Goal: Task Accomplishment & Management: Use online tool/utility

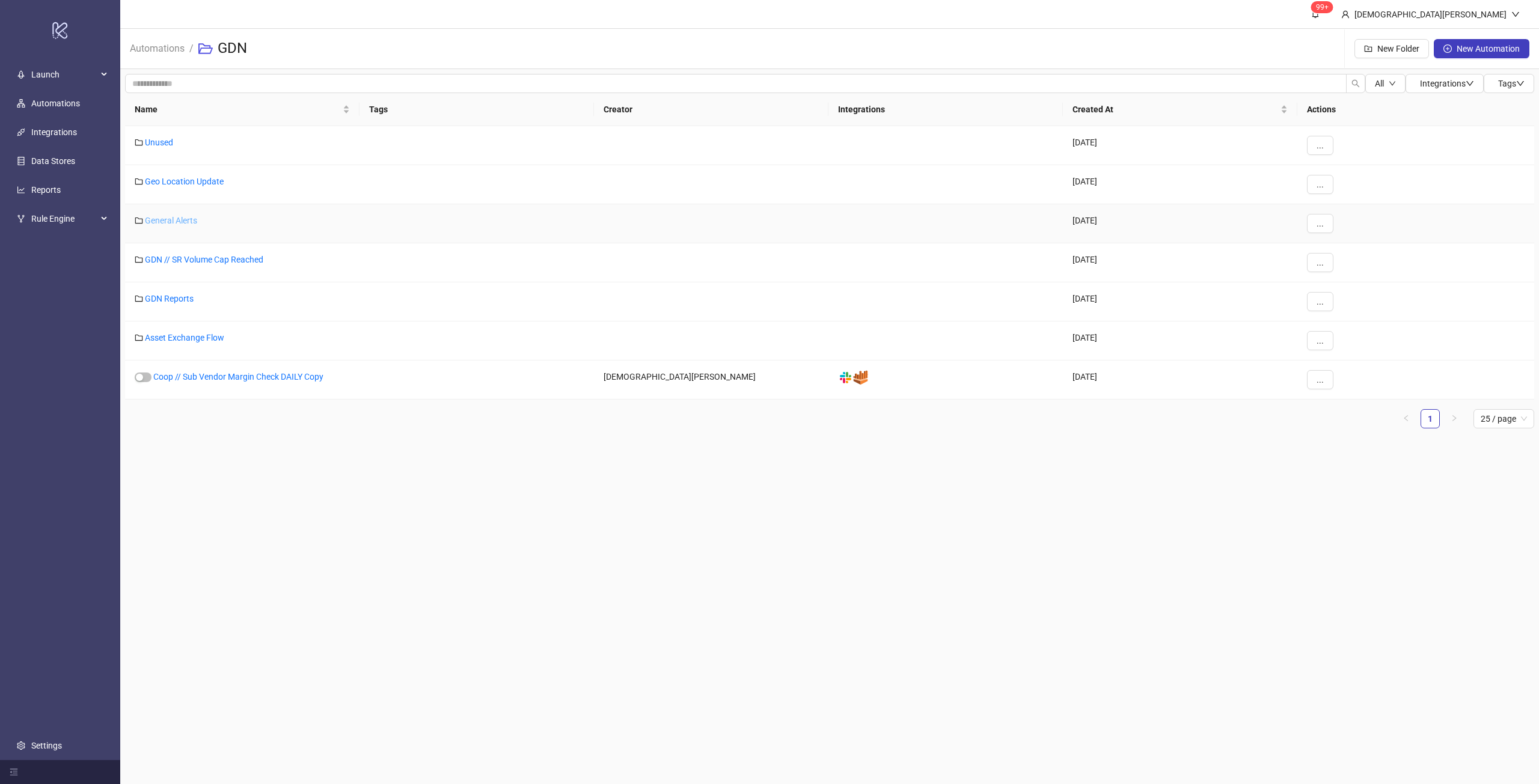
click at [184, 217] on link "General Alerts" at bounding box center [170, 220] width 52 height 9
click at [178, 300] on link "GDN Reports" at bounding box center [169, 298] width 48 height 9
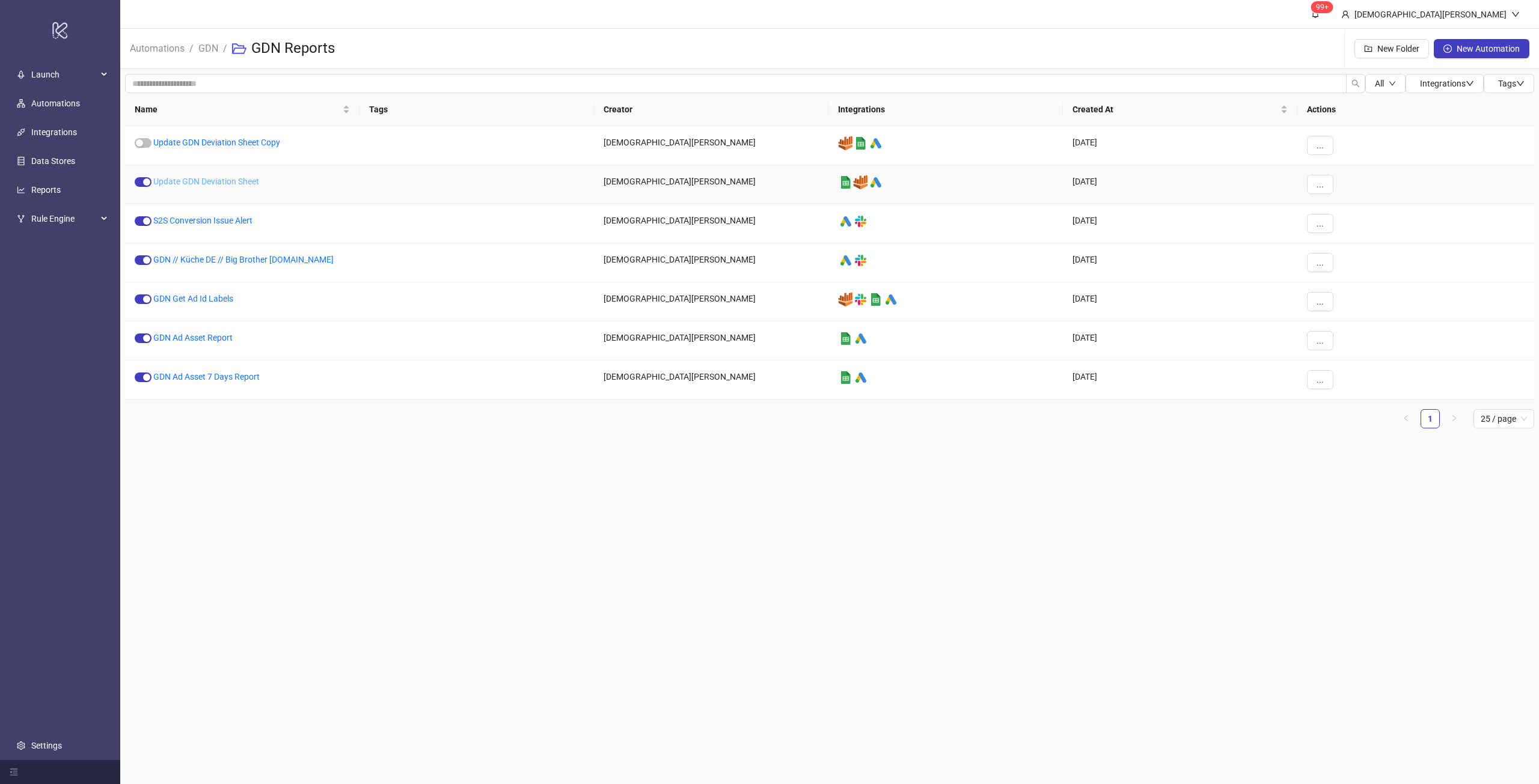
click at [223, 185] on link "Update GDN Deviation Sheet" at bounding box center [206, 181] width 106 height 9
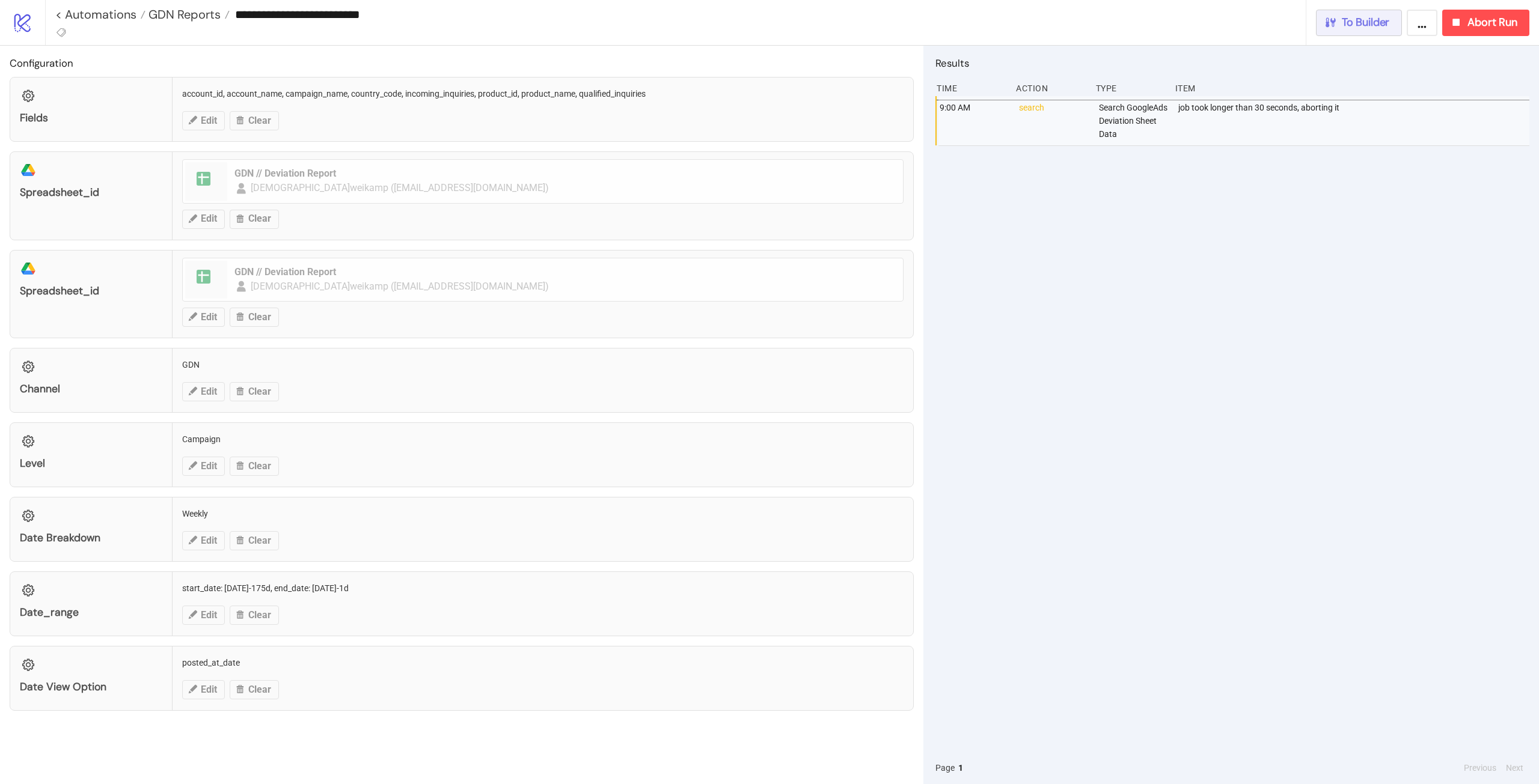
click at [1346, 33] on button "To Builder" at bounding box center [1359, 22] width 86 height 26
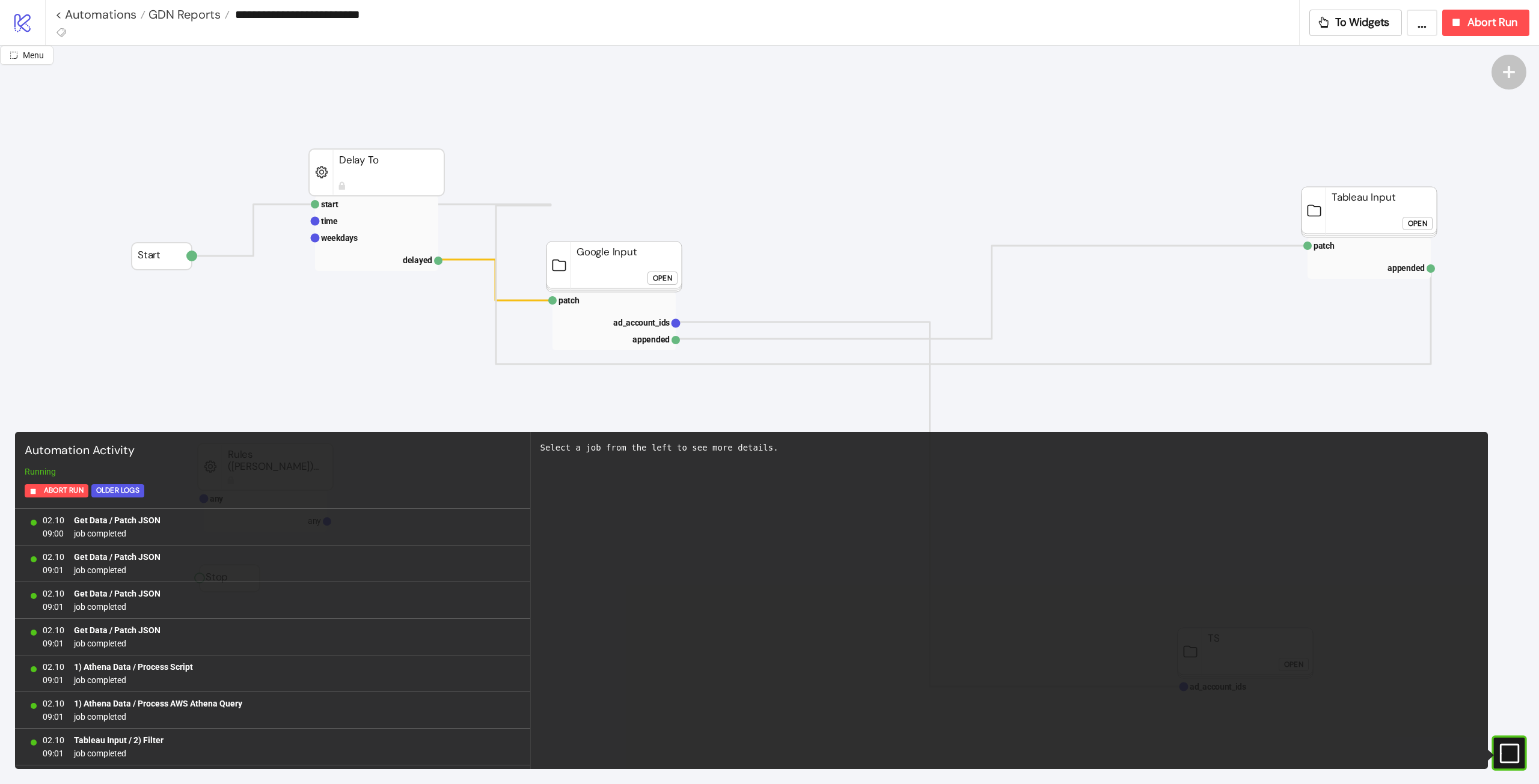
scroll to position [949, 0]
click at [394, 182] on rect at bounding box center [377, 172] width 136 height 47
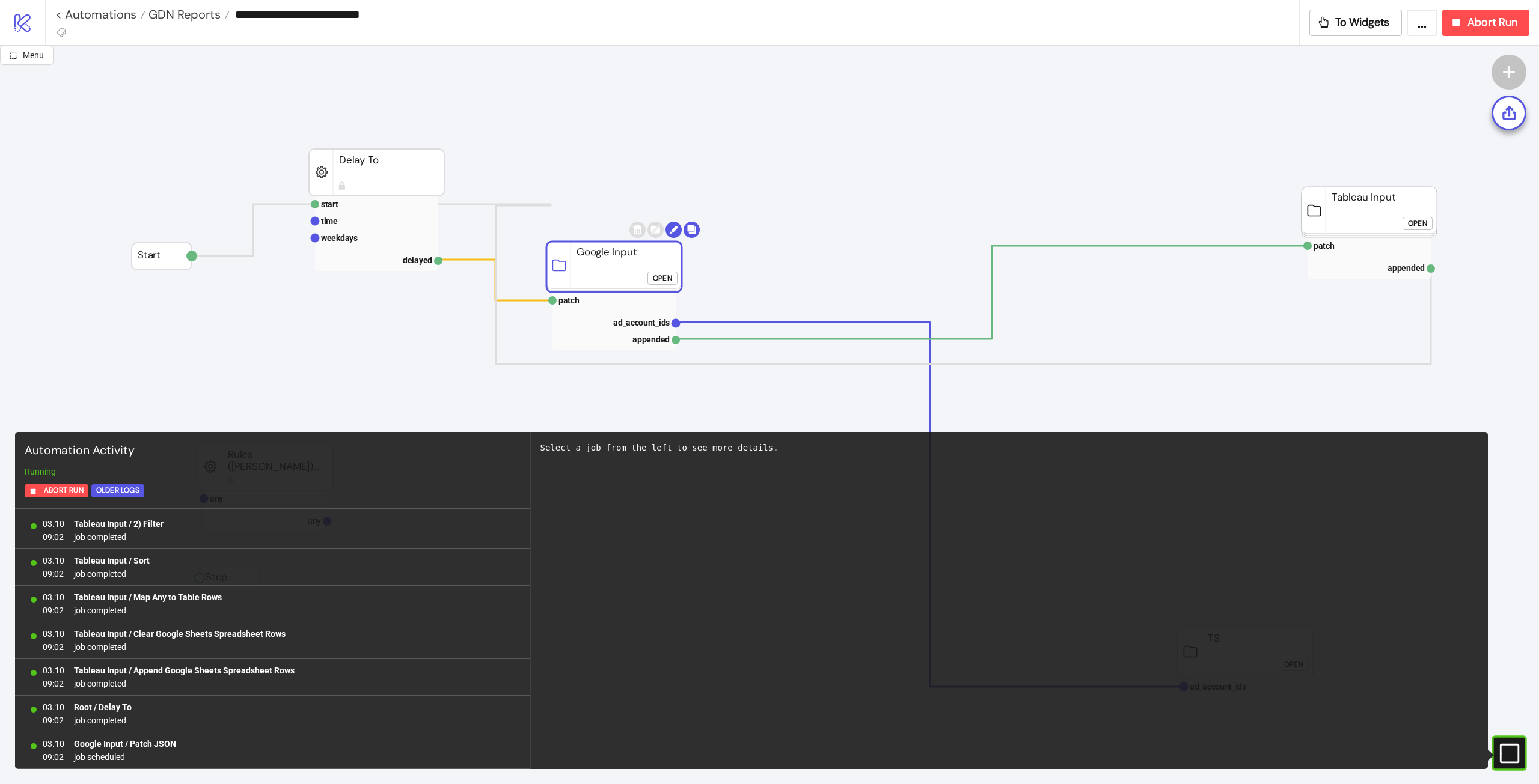
drag, startPoint x: 600, startPoint y: 262, endPoint x: 603, endPoint y: 244, distance: 18.2
click at [603, 244] on rect at bounding box center [614, 267] width 136 height 51
click at [408, 170] on rect at bounding box center [377, 172] width 136 height 47
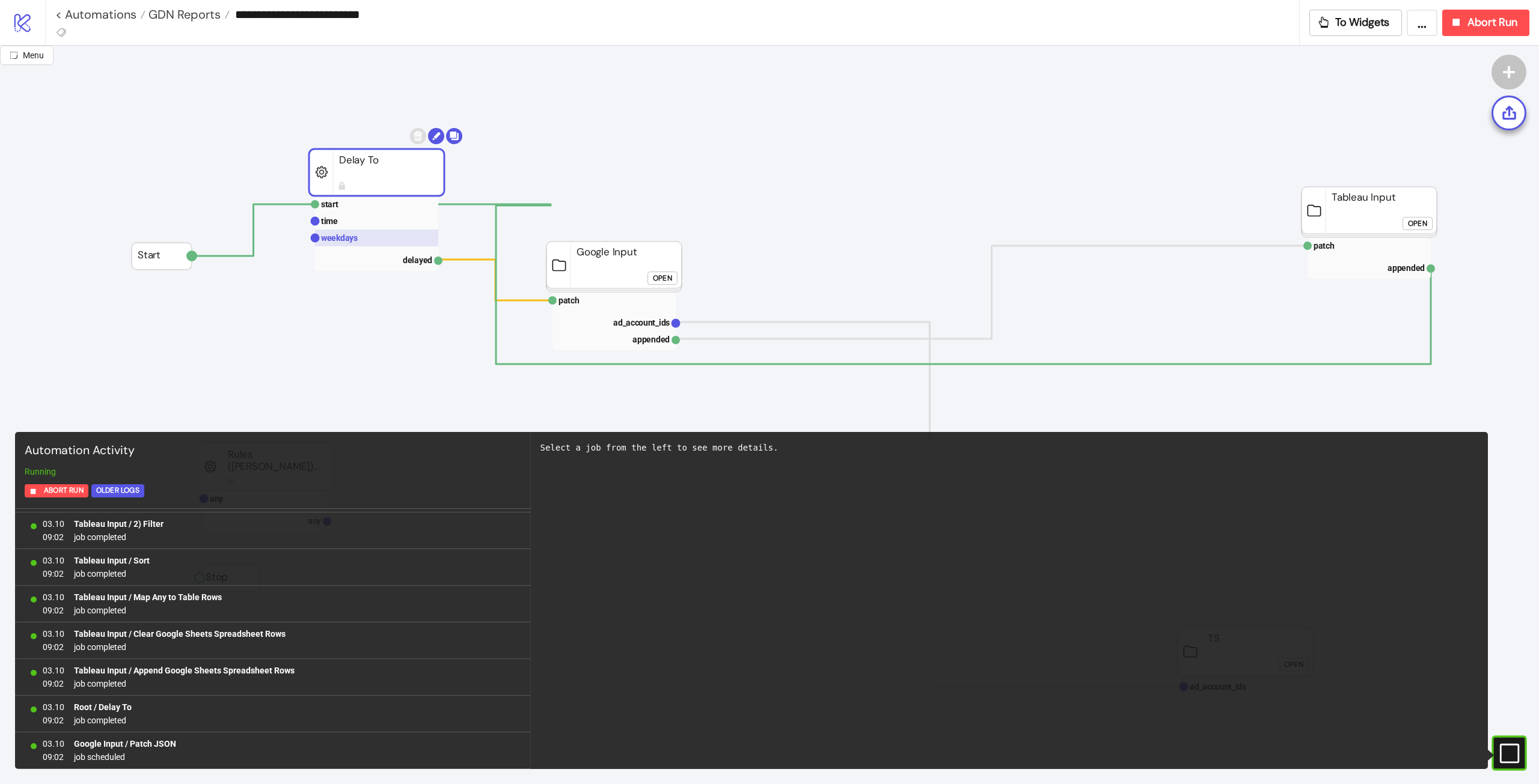
click at [358, 229] on rect at bounding box center [377, 238] width 123 height 17
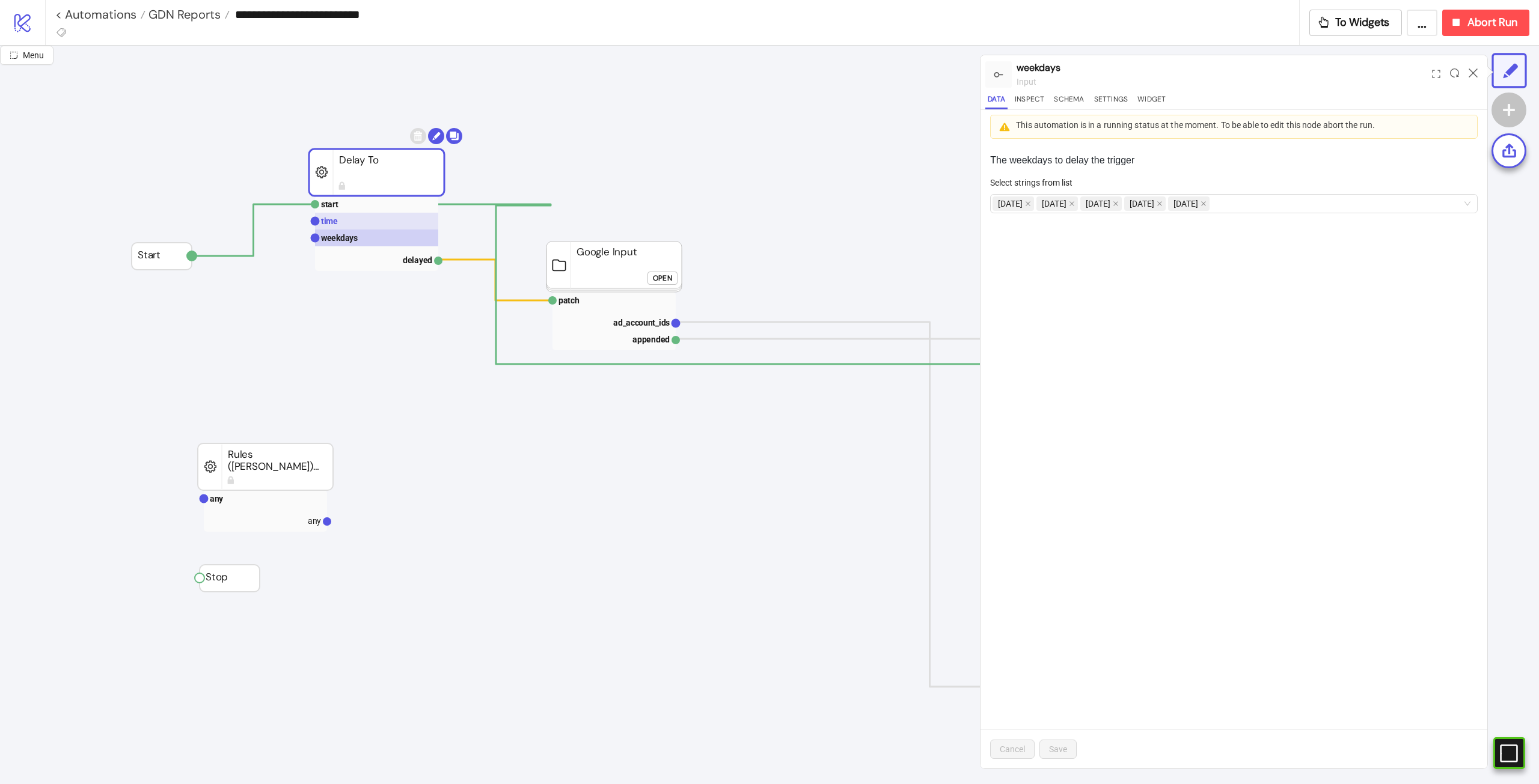
click at [403, 217] on rect at bounding box center [377, 221] width 123 height 17
click at [379, 237] on rect at bounding box center [377, 238] width 123 height 17
click at [1466, 78] on div at bounding box center [1473, 75] width 19 height 33
click at [1469, 71] on div at bounding box center [1473, 75] width 19 height 33
click at [1469, 74] on div at bounding box center [1473, 75] width 19 height 33
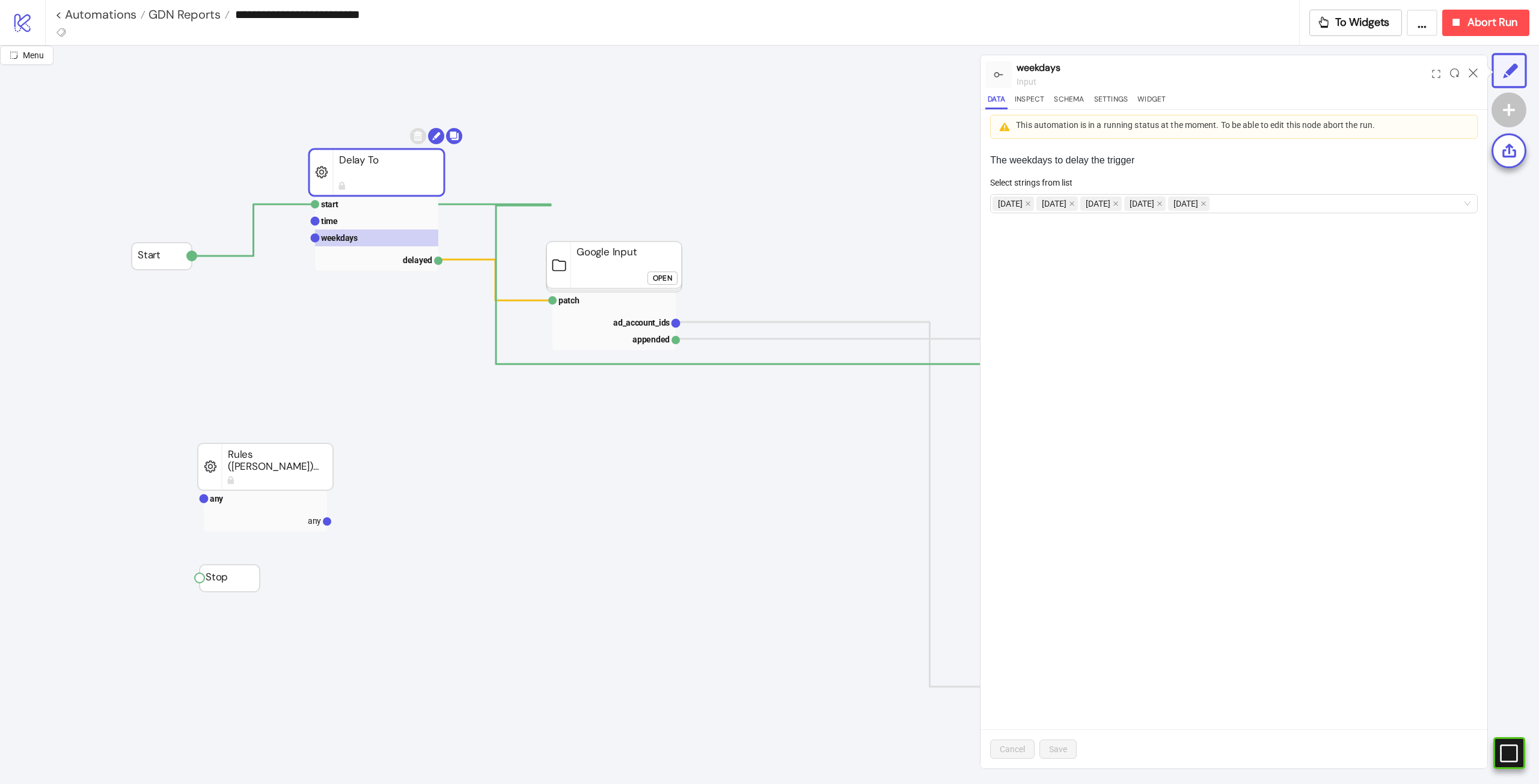
click at [1461, 36] on div "**********" at bounding box center [792, 22] width 1494 height 45
click at [1460, 29] on button "Abort Run" at bounding box center [1486, 22] width 87 height 26
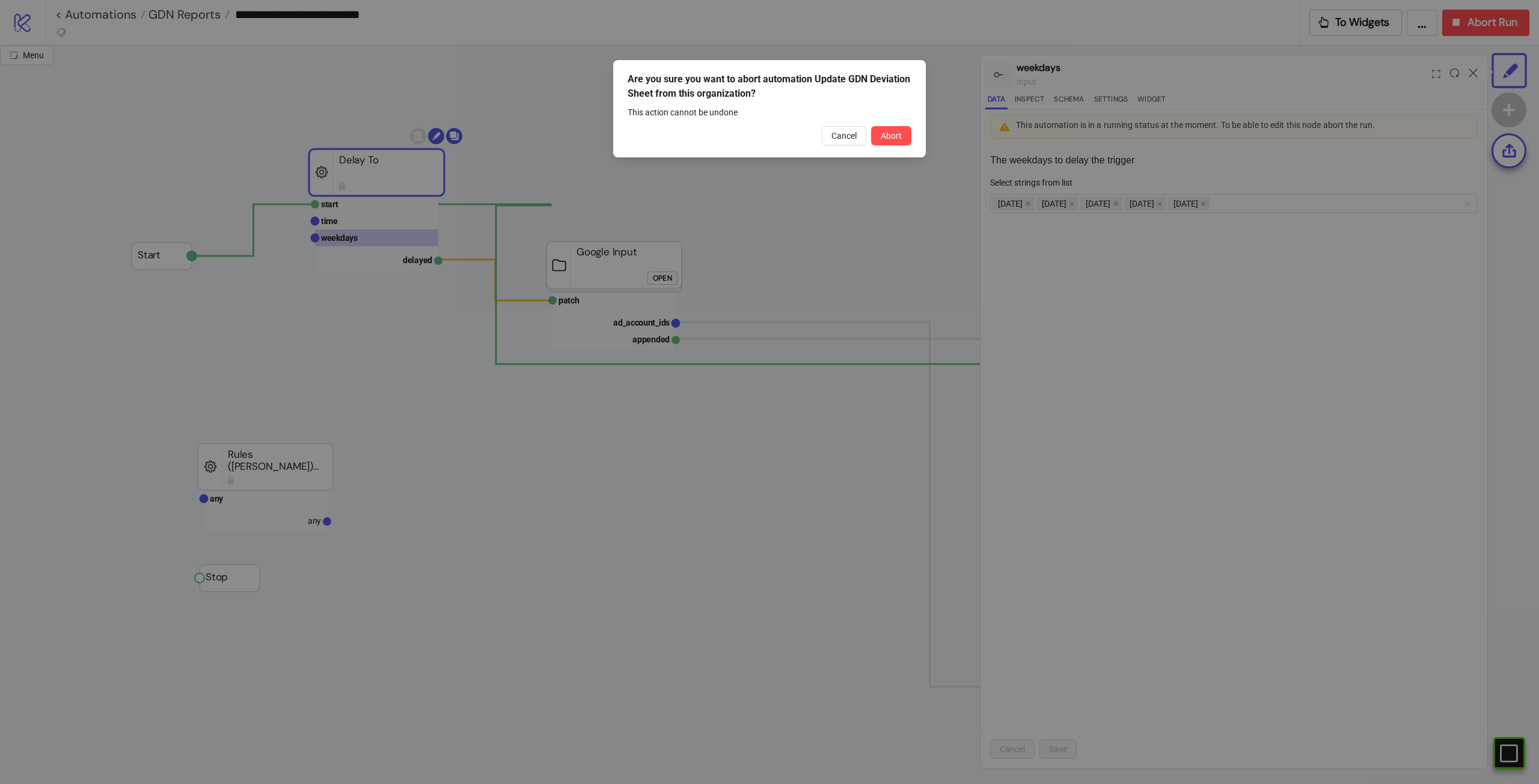
click at [891, 137] on span "Abort" at bounding box center [891, 135] width 21 height 9
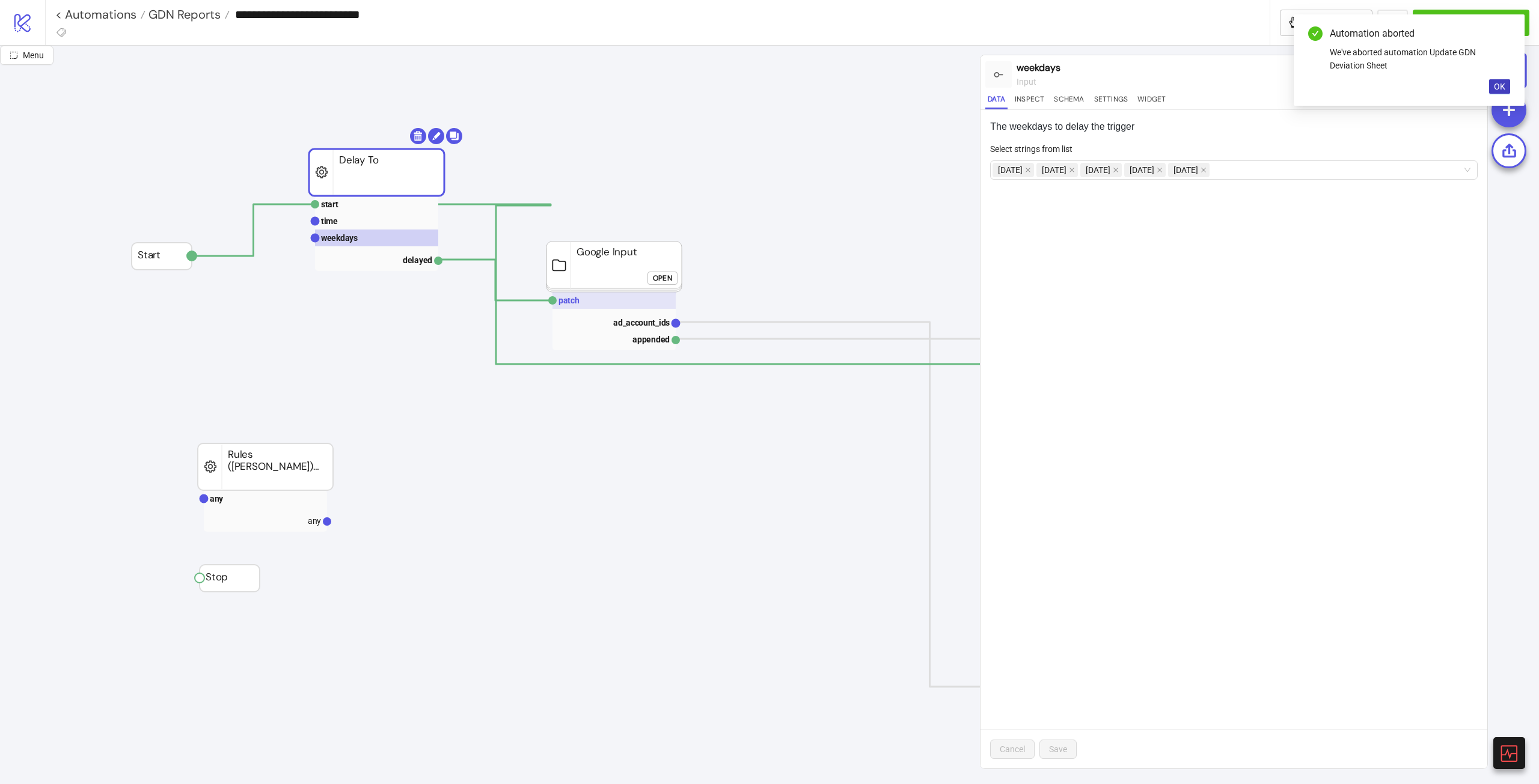
click at [615, 294] on rect at bounding box center [614, 301] width 123 height 17
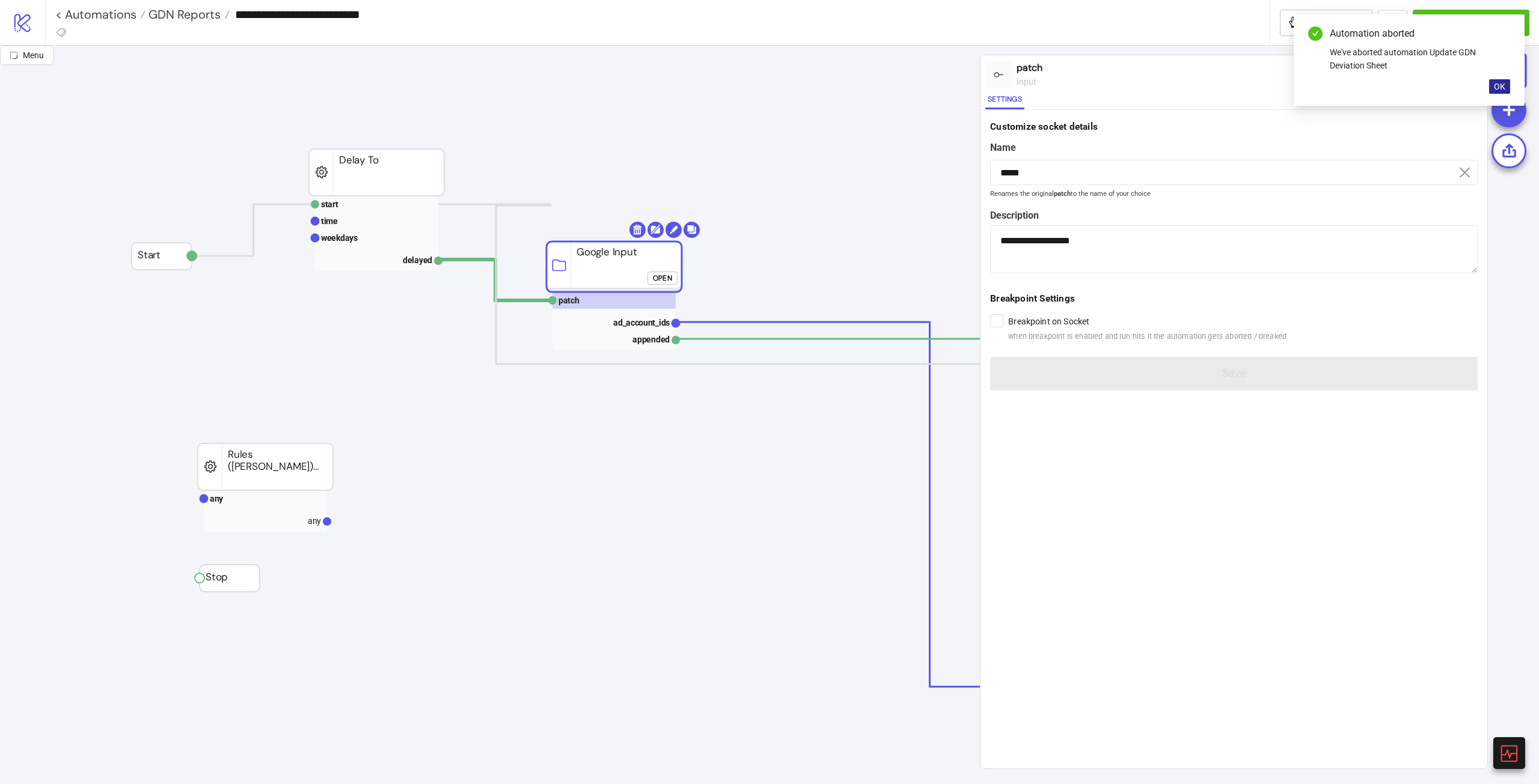
click at [1492, 82] on button "OK" at bounding box center [1500, 86] width 21 height 14
click at [1346, 75] on div "Run from here" at bounding box center [1366, 73] width 56 height 14
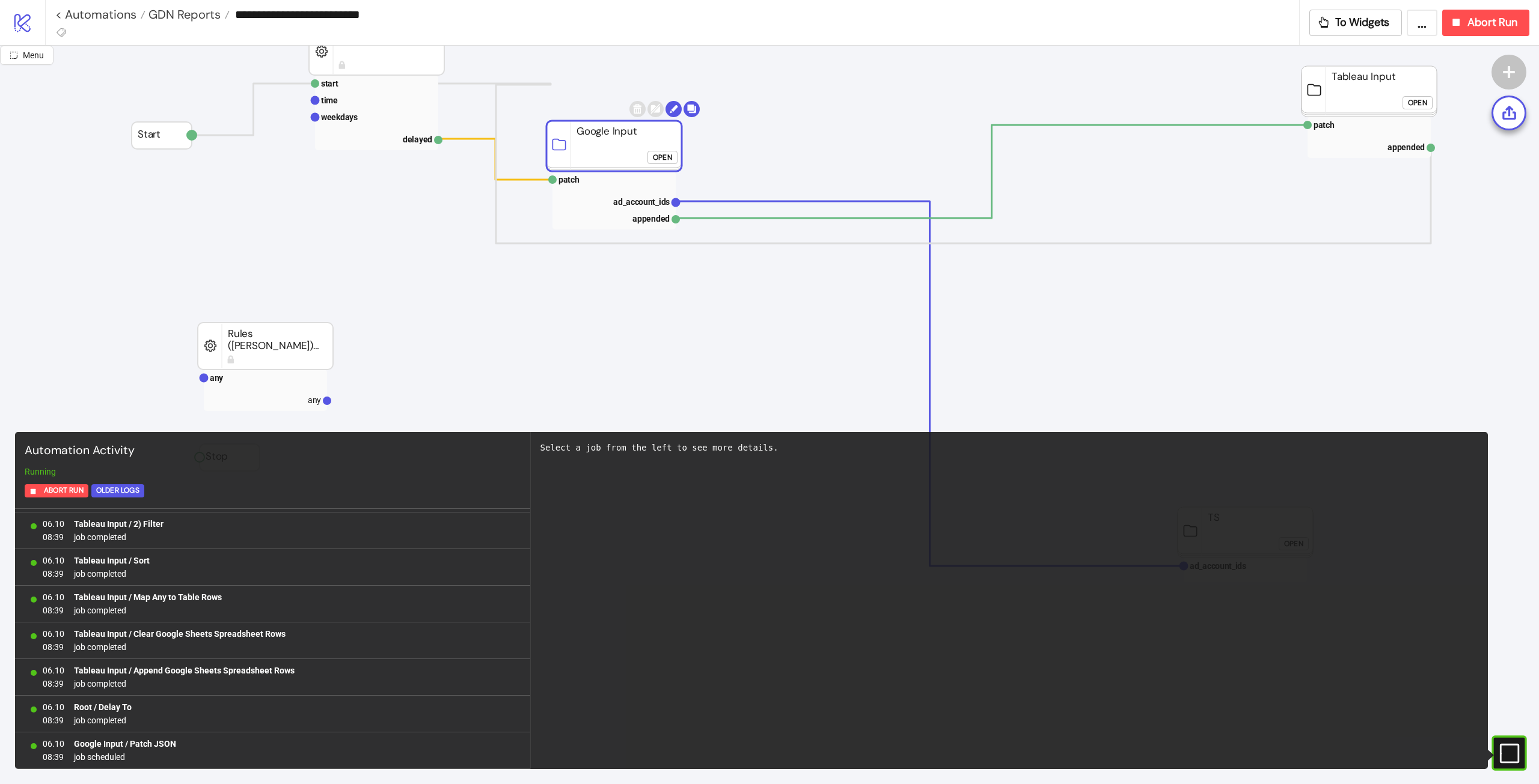
scroll to position [0, 0]
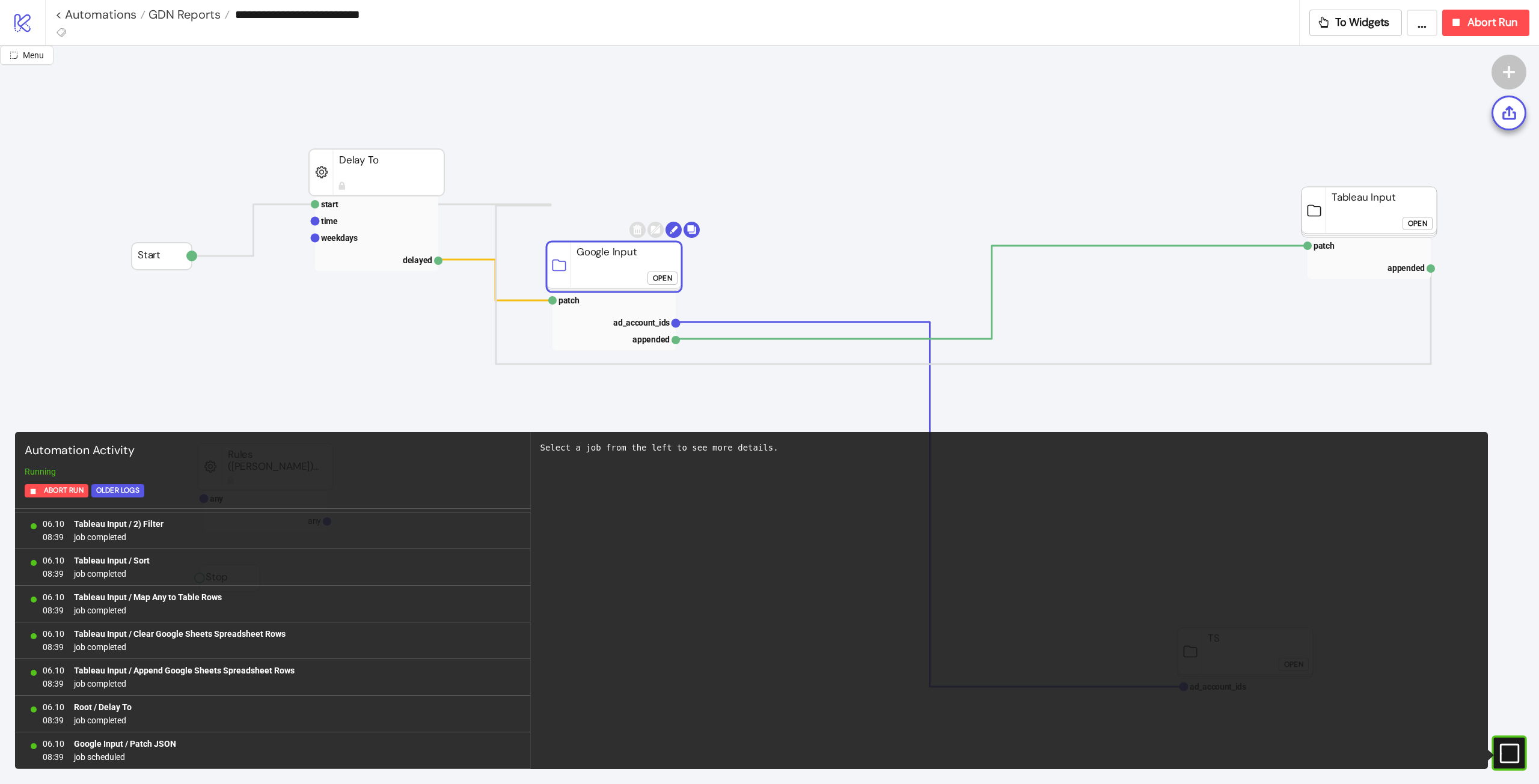
click button "Open"
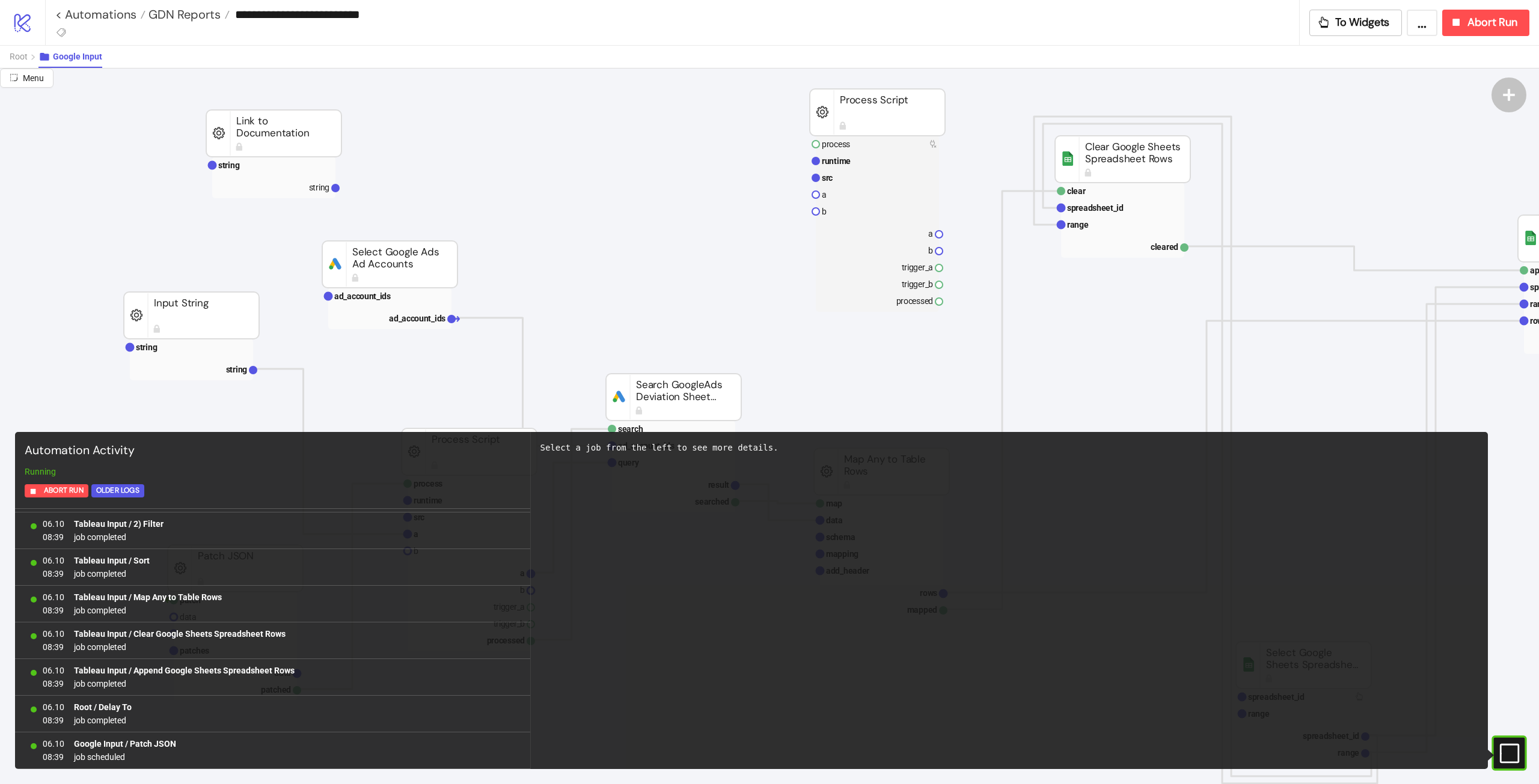
click at [1507, 743] on icon "#e9k1n36qviq57_to { animation: e9k1n36qviq57_to__to 2000ms linear infinite norm…" at bounding box center [1509, 753] width 21 height 21
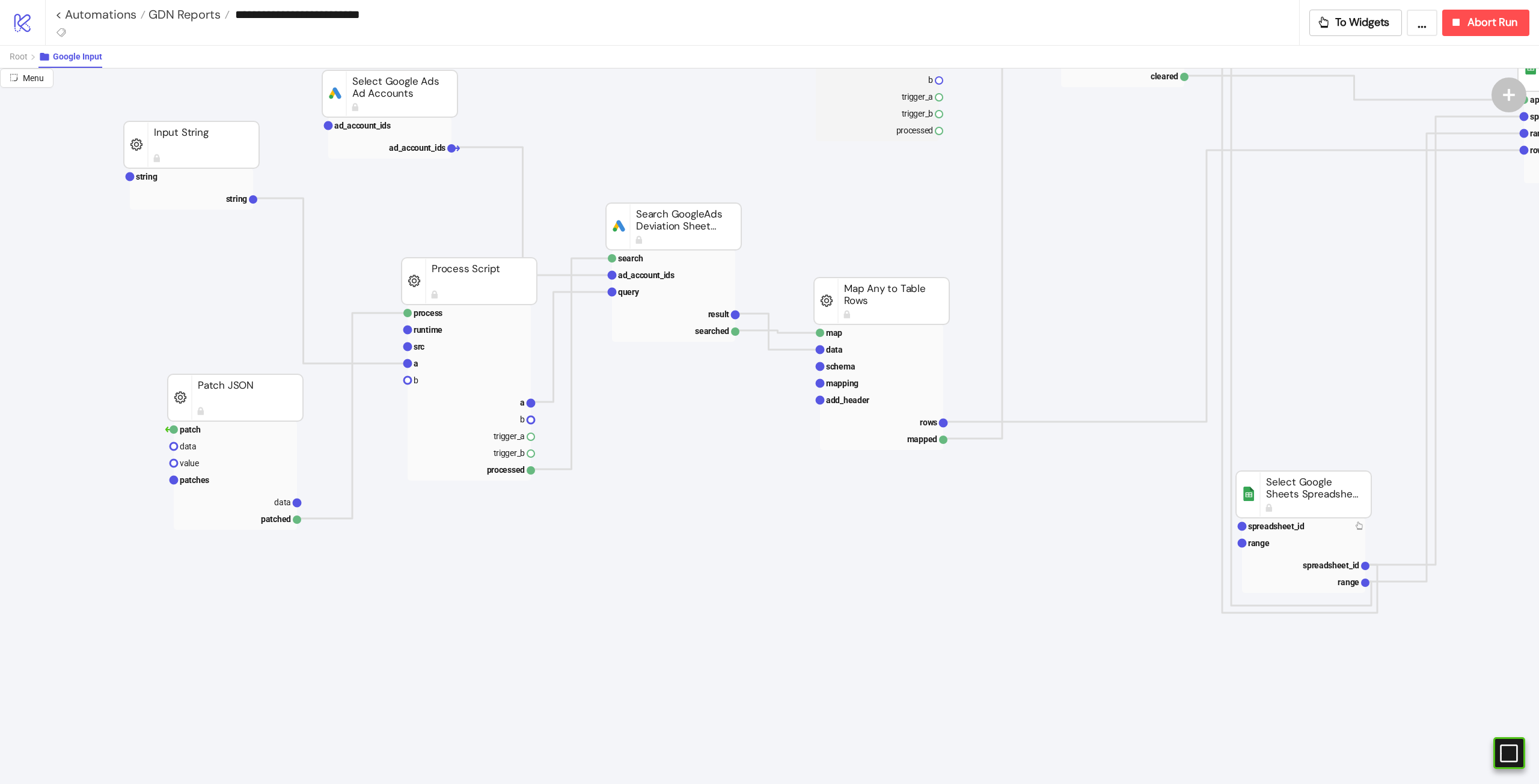
scroll to position [60, 0]
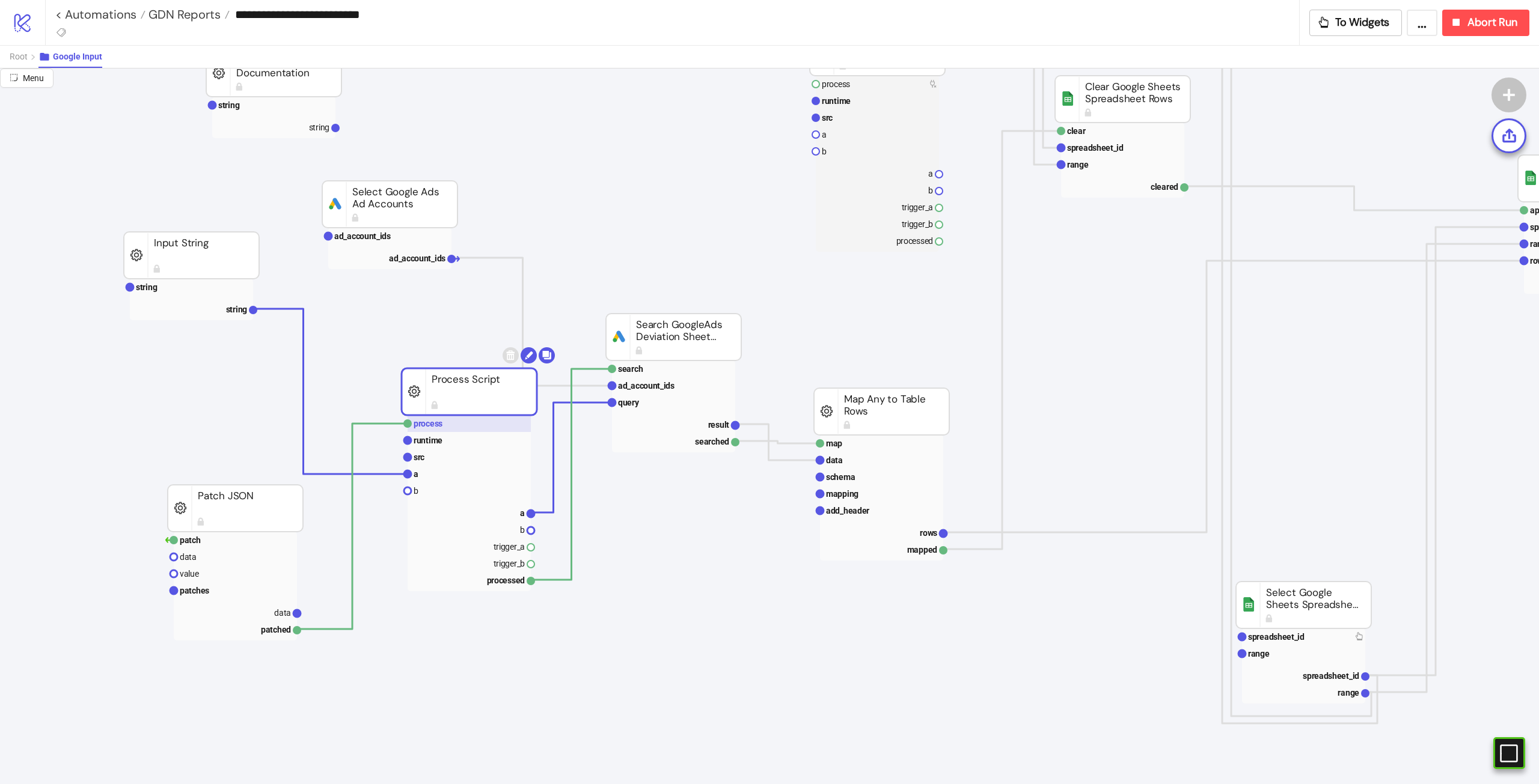
drag, startPoint x: 484, startPoint y: 398, endPoint x: 488, endPoint y: 420, distance: 22.4
click at [488, 420] on g "process runtime src a b a b trigger_a trigger_b processed Process Script" at bounding box center [478, 469] width 153 height 244
click at [501, 512] on rect at bounding box center [469, 512] width 123 height 17
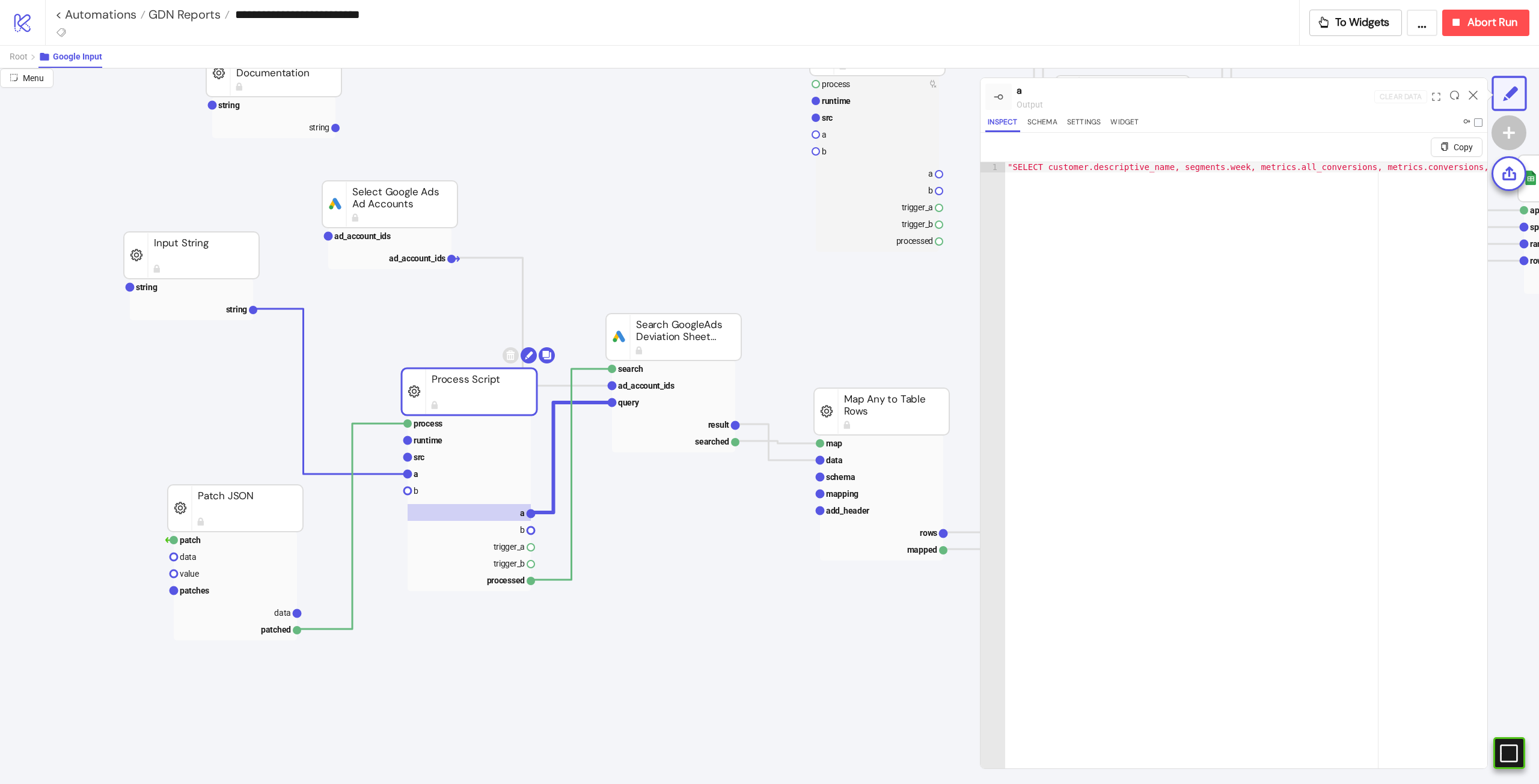
click at [1469, 98] on icon at bounding box center [1473, 95] width 9 height 9
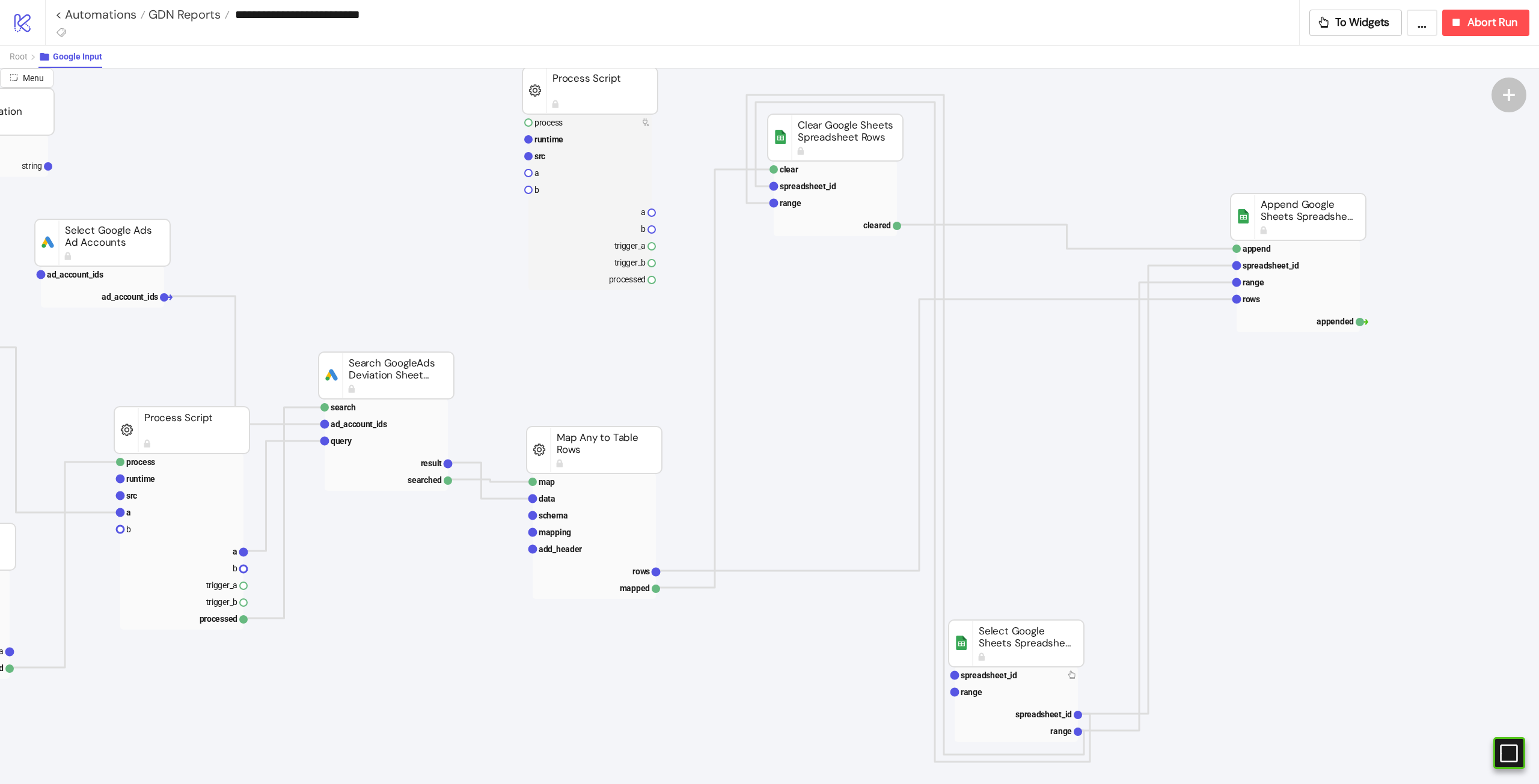
scroll to position [0, 287]
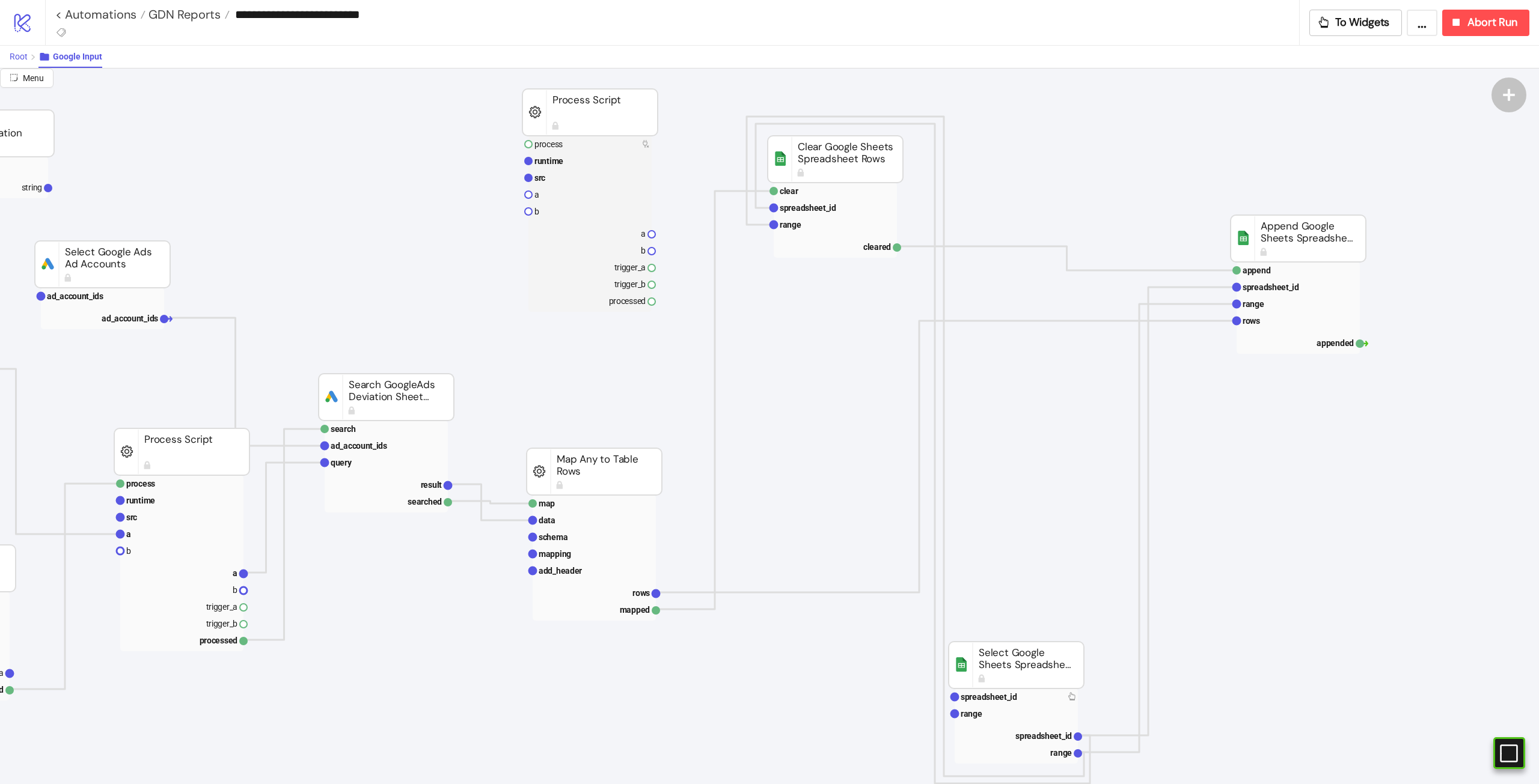
click at [19, 59] on span "Root" at bounding box center [18, 56] width 18 height 9
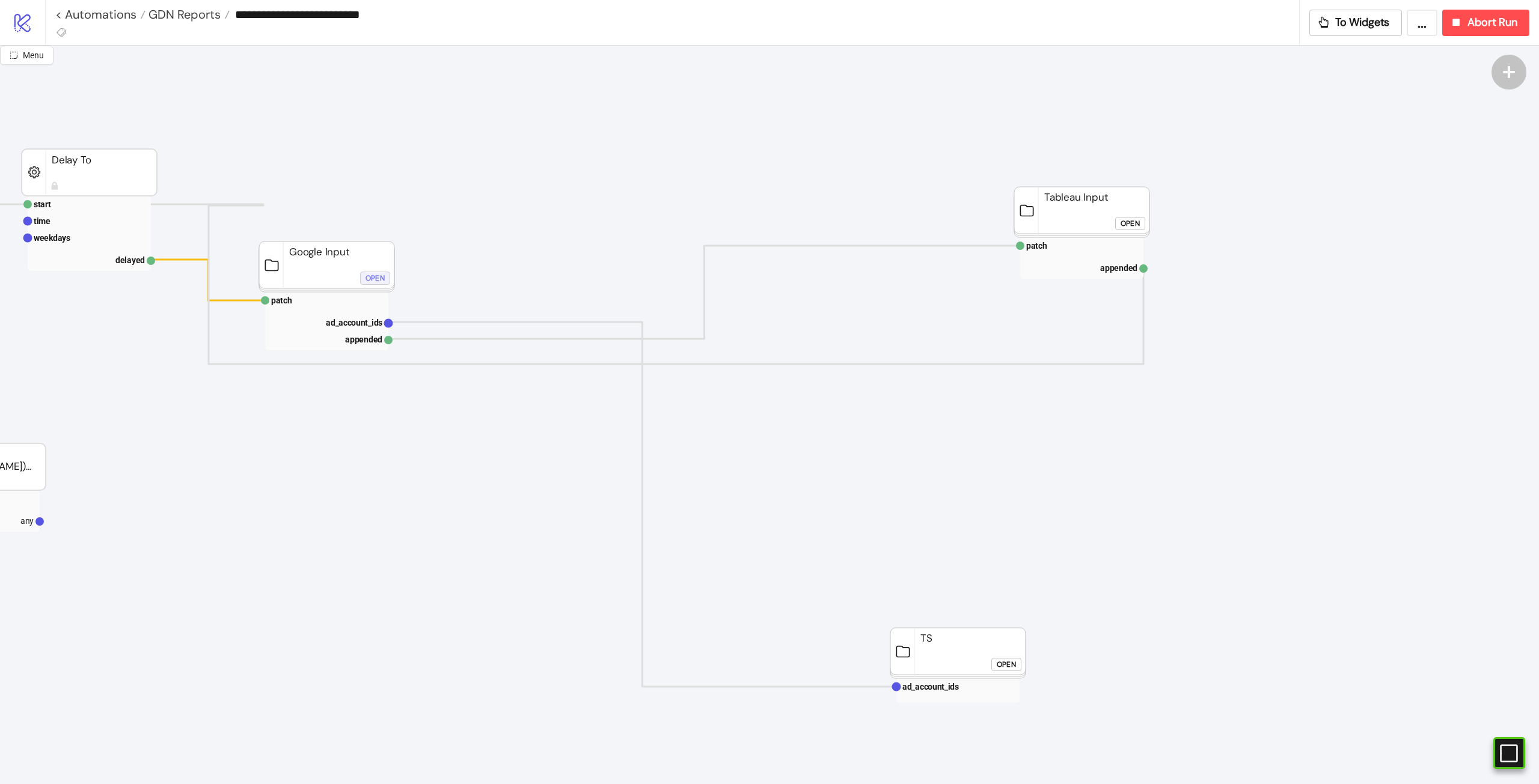
click at [377, 284] on div "Open" at bounding box center [375, 278] width 19 height 14
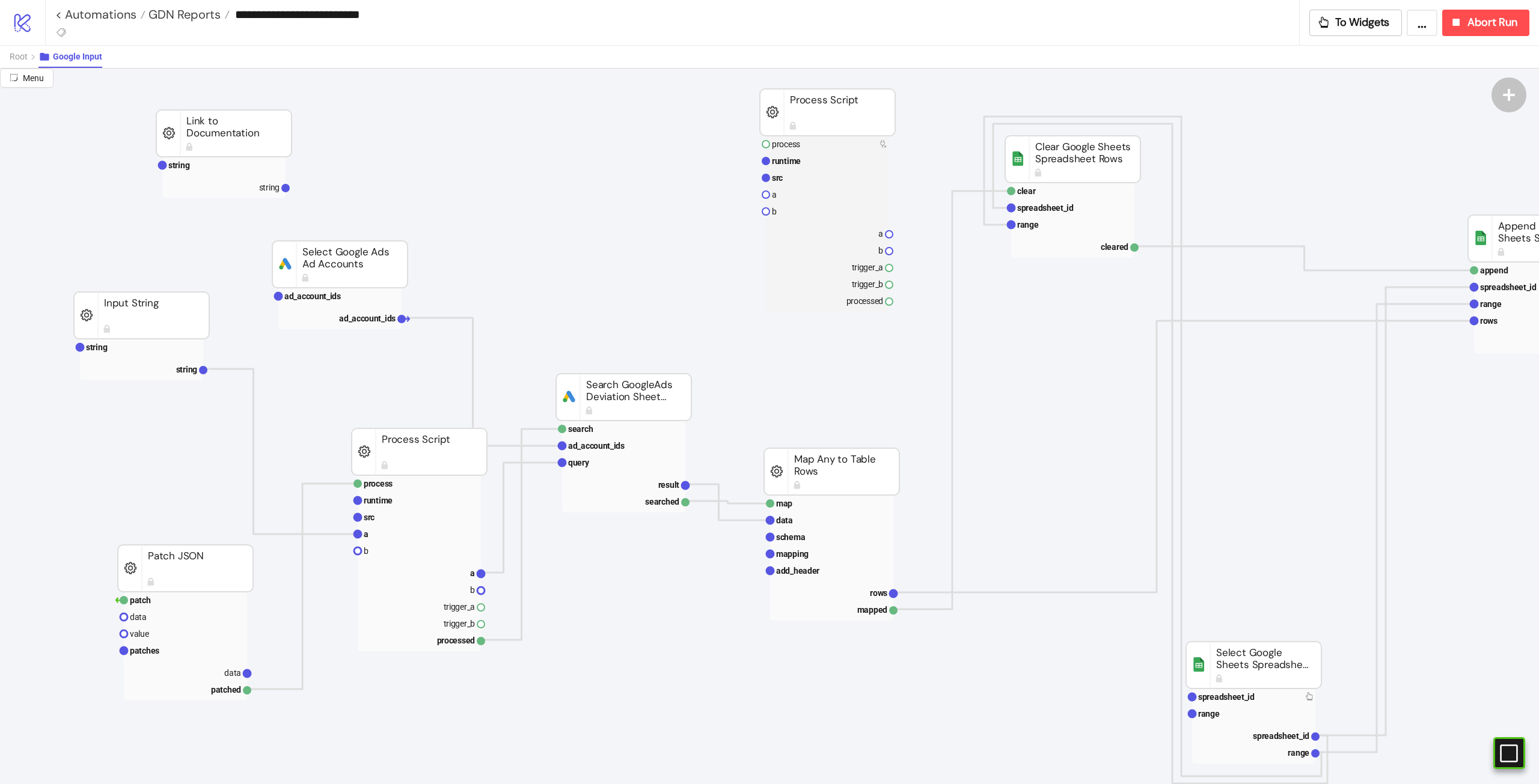
scroll to position [0, 53]
click at [25, 51] on button "Root" at bounding box center [24, 56] width 29 height 22
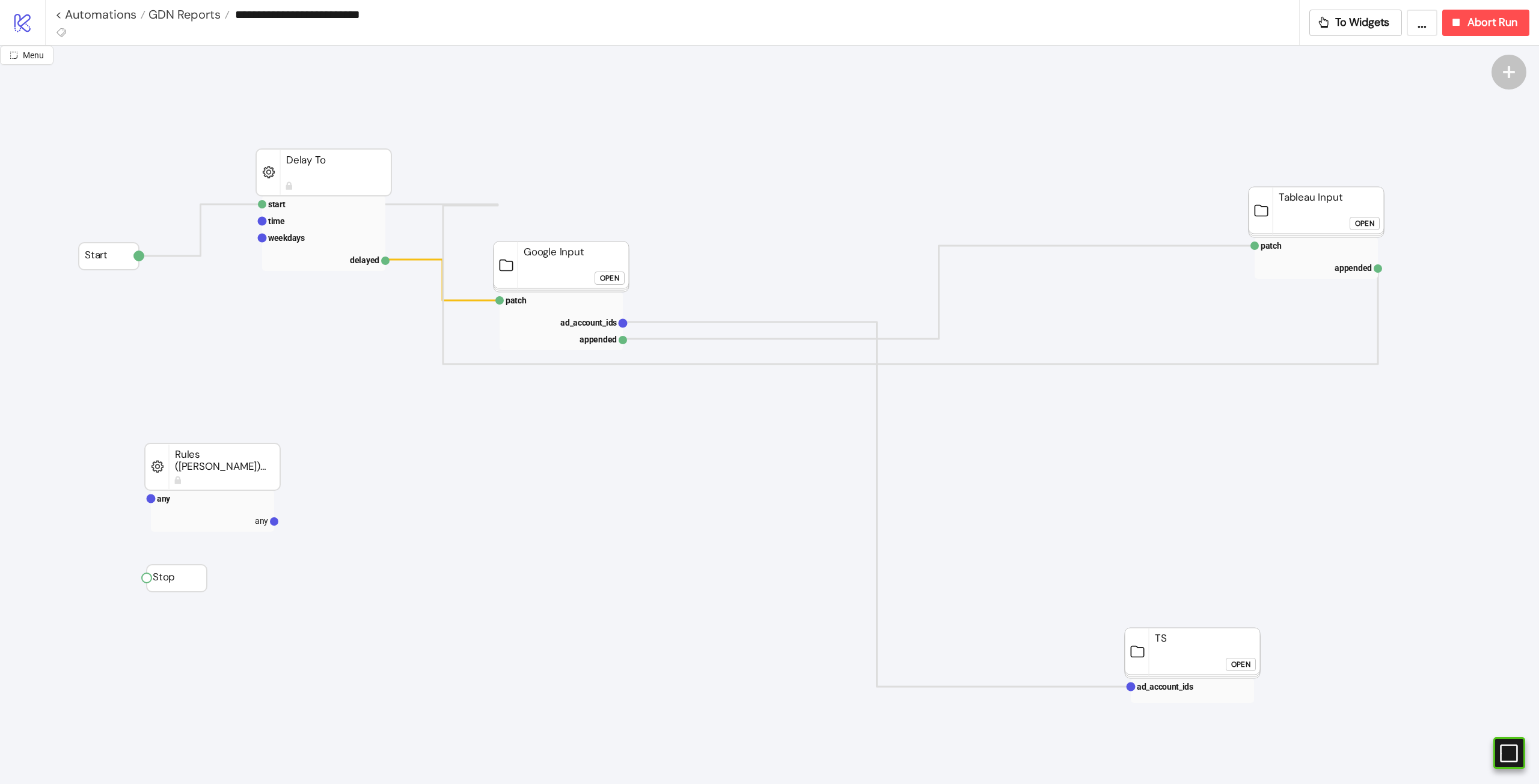
click at [1361, 216] on foreignobject "Open" at bounding box center [1368, 228] width 36 height 24
click at [1362, 221] on div "Open" at bounding box center [1364, 223] width 19 height 14
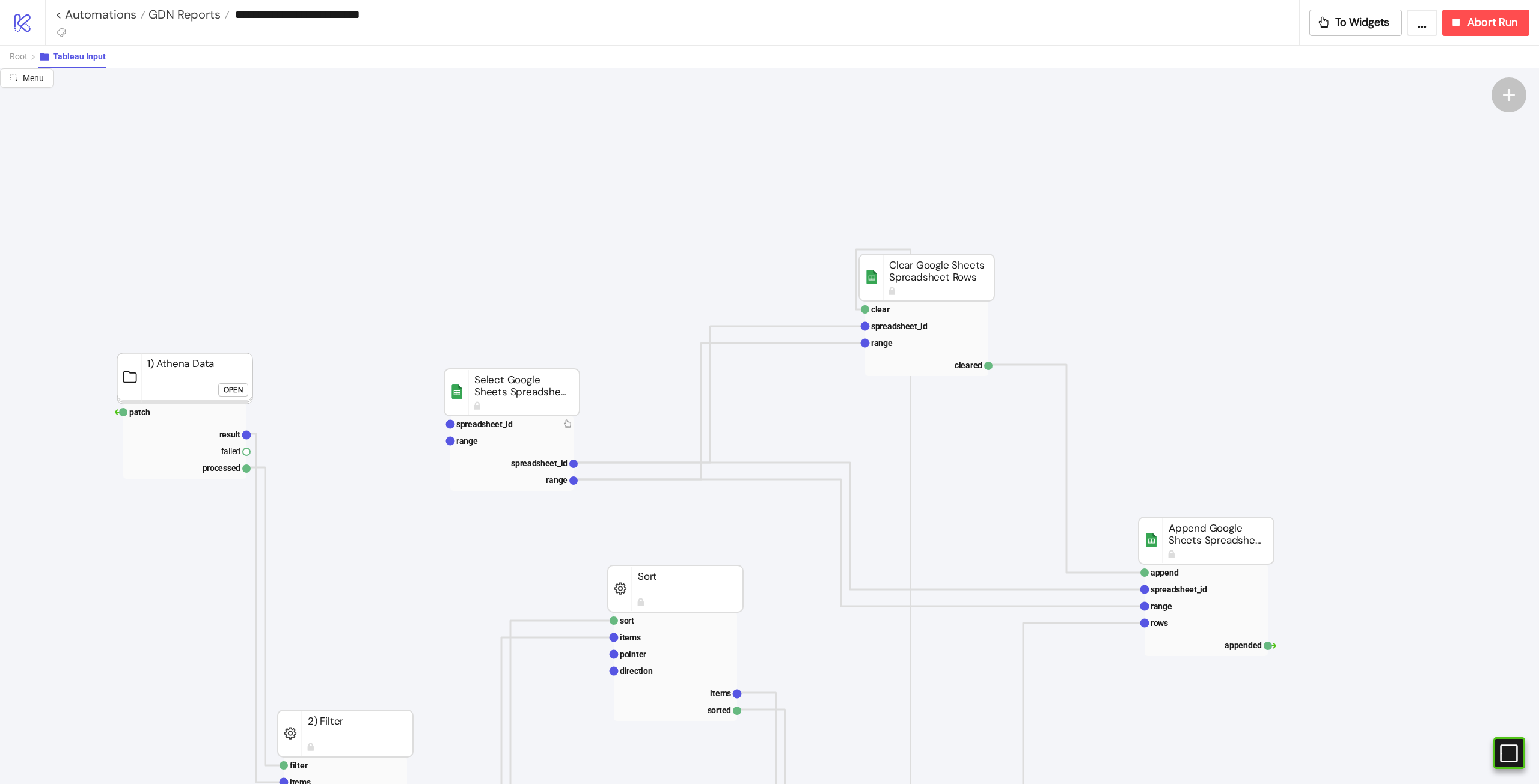
scroll to position [0, 281]
click at [177, 12] on span "GDN Reports" at bounding box center [183, 14] width 75 height 16
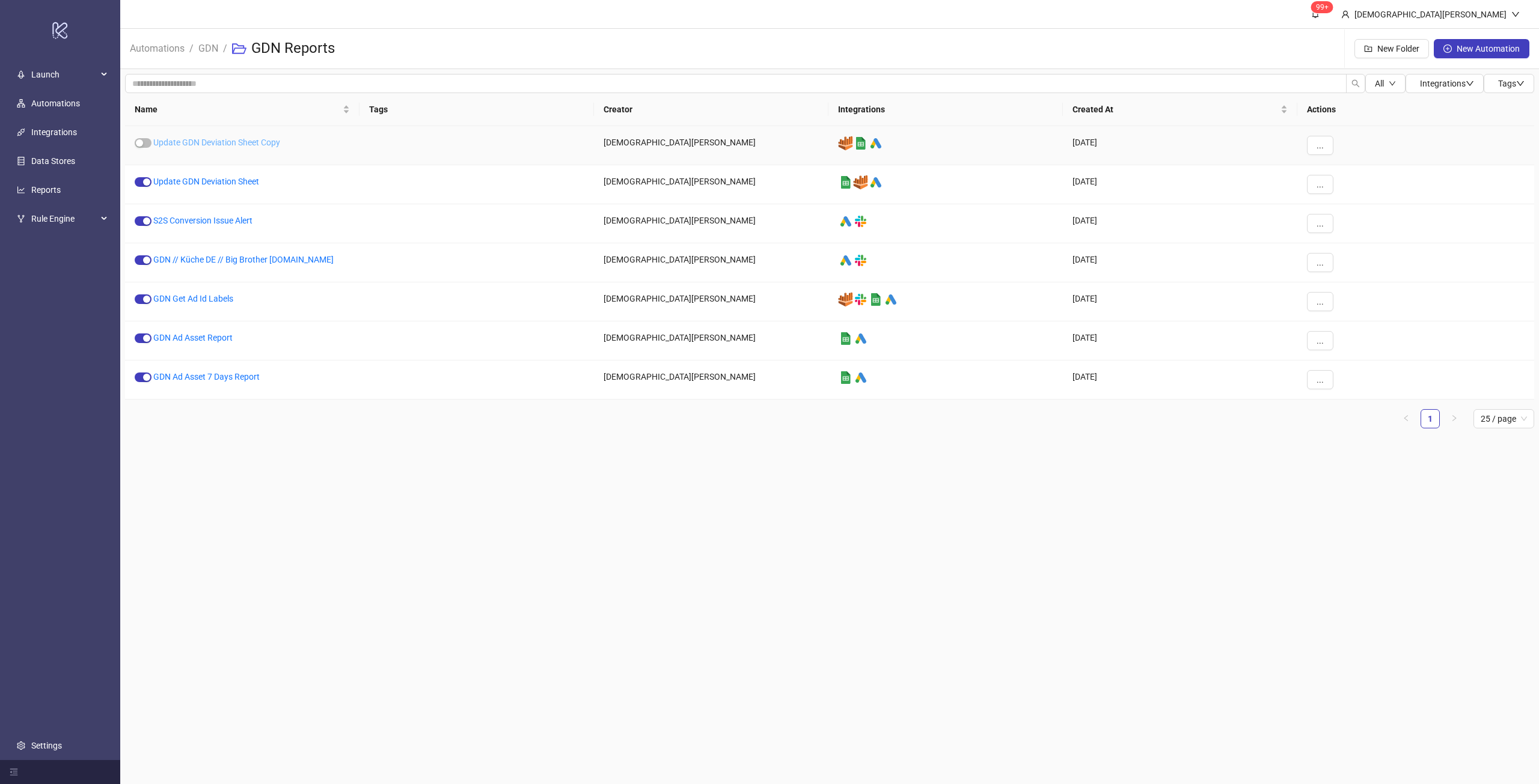
click at [247, 143] on link "Update GDN Deviation Sheet Copy" at bounding box center [217, 142] width 127 height 9
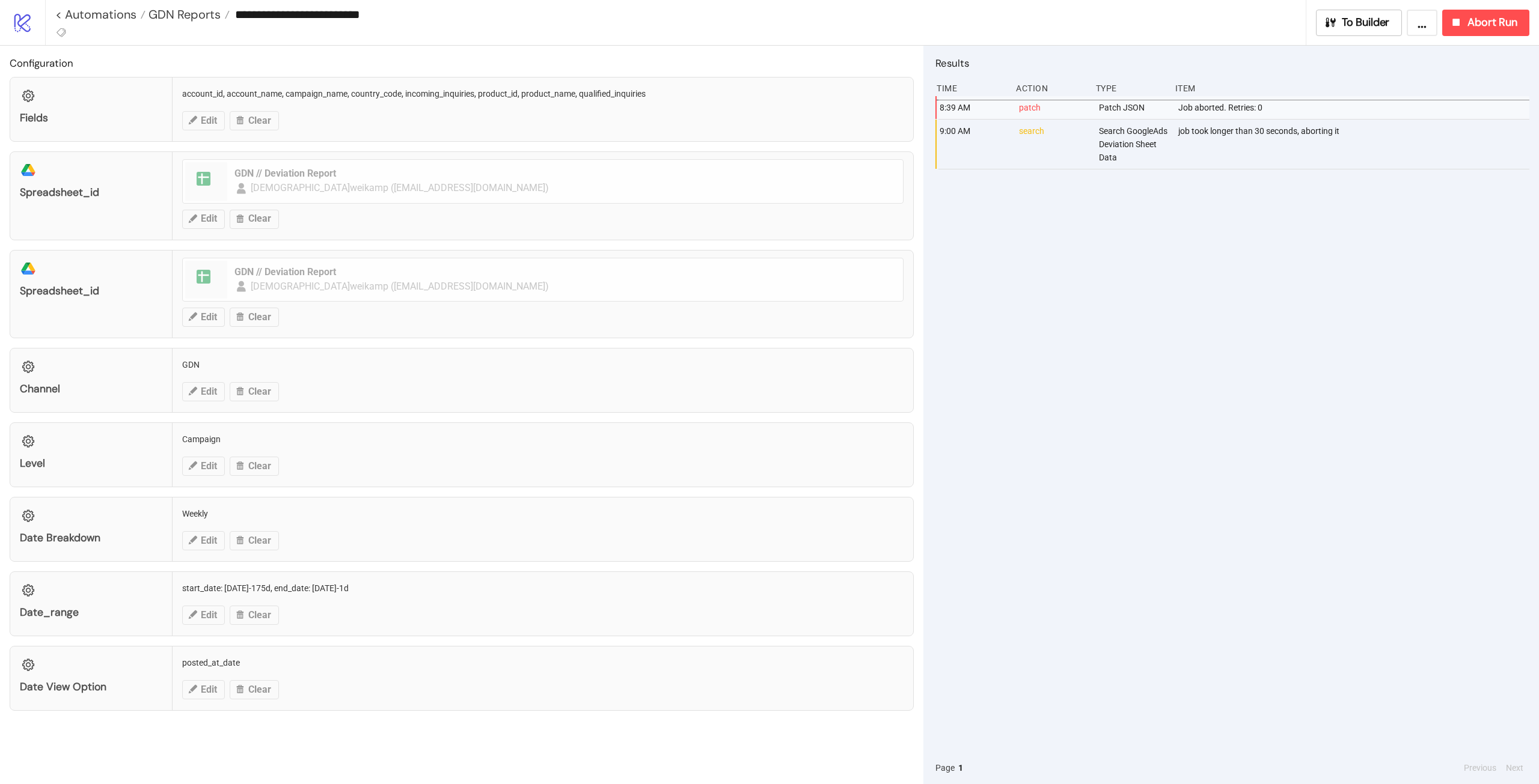
type input "**********"
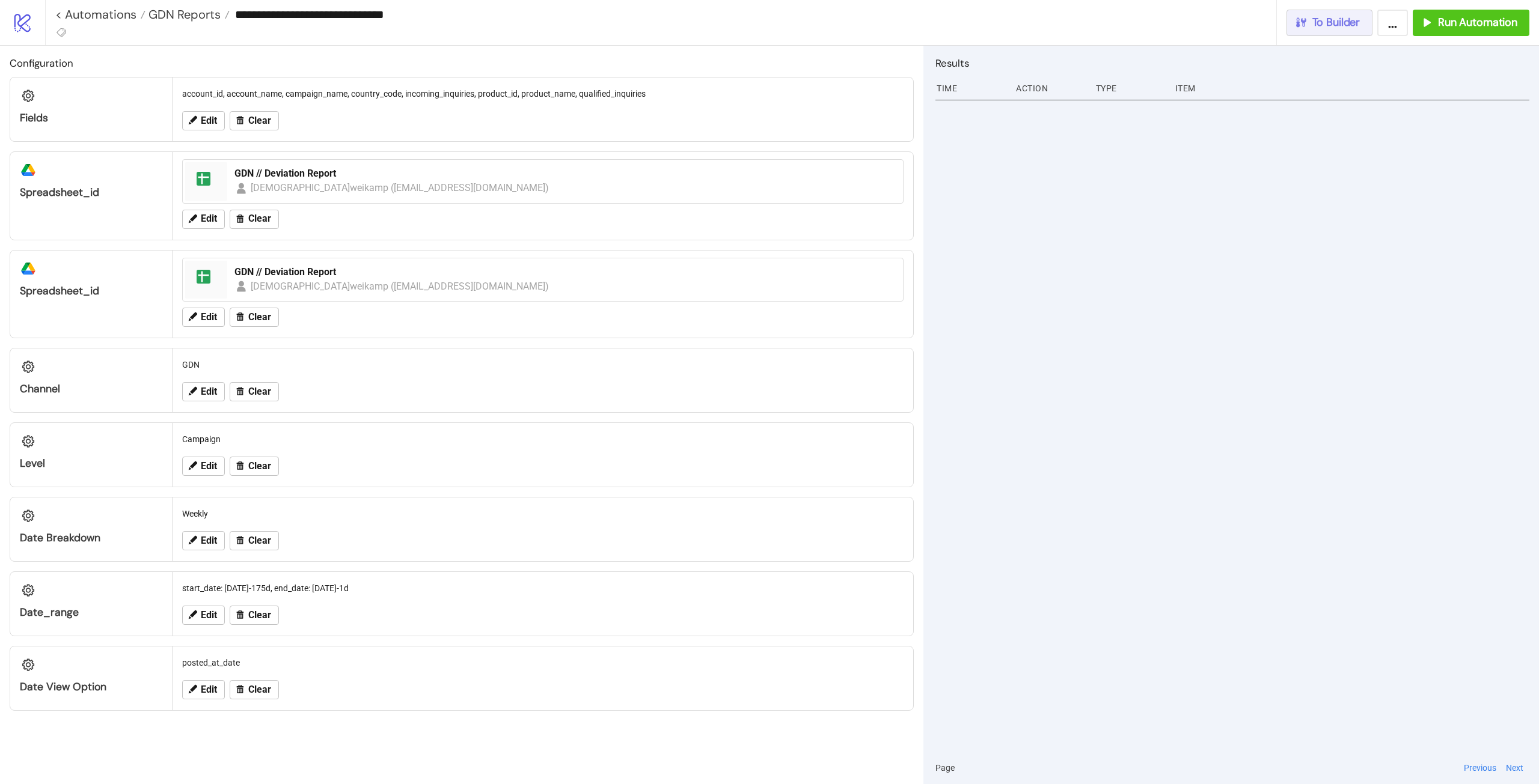
click at [1331, 21] on span "To Builder" at bounding box center [1336, 22] width 48 height 14
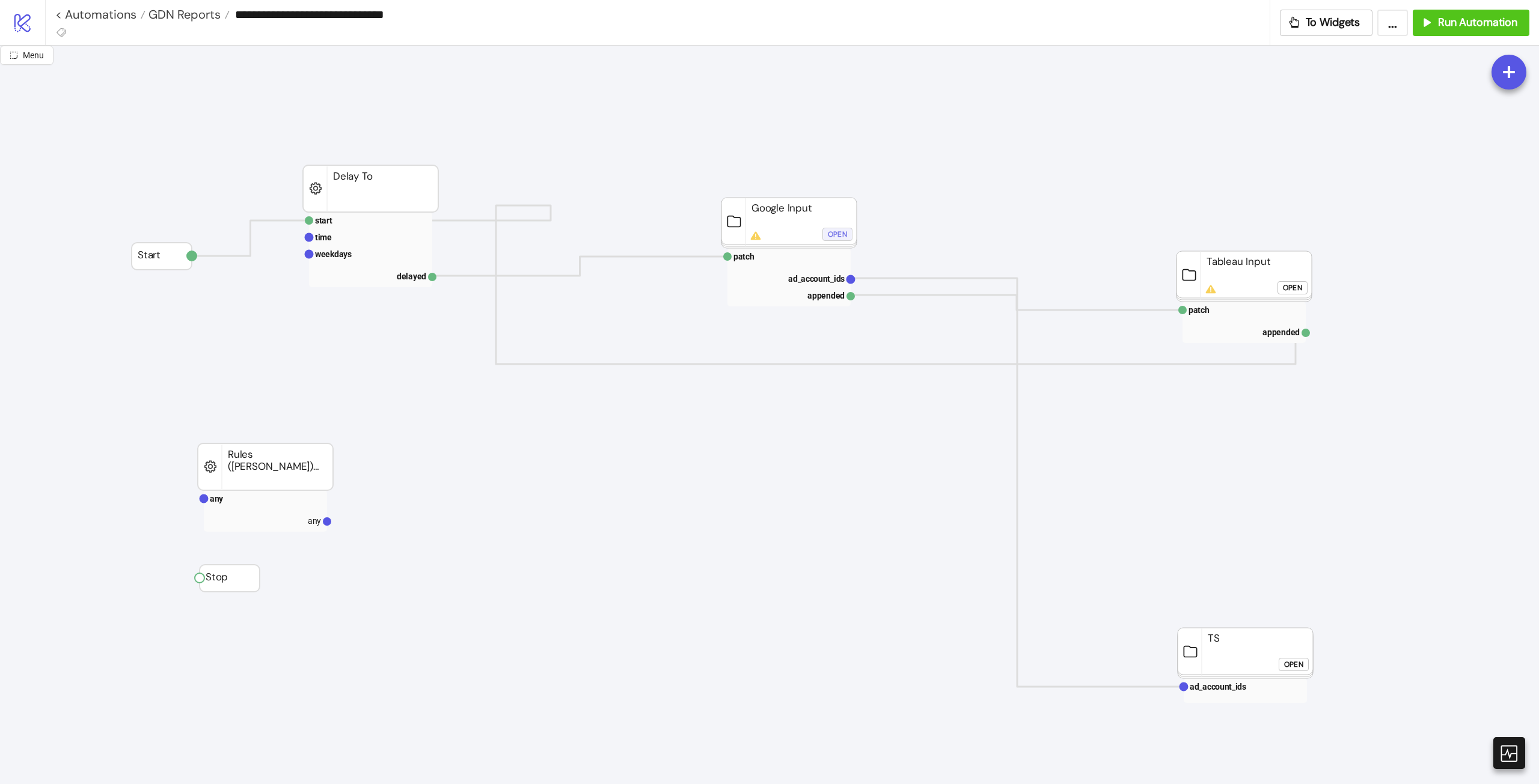
click at [847, 232] on div "Open" at bounding box center [837, 234] width 19 height 14
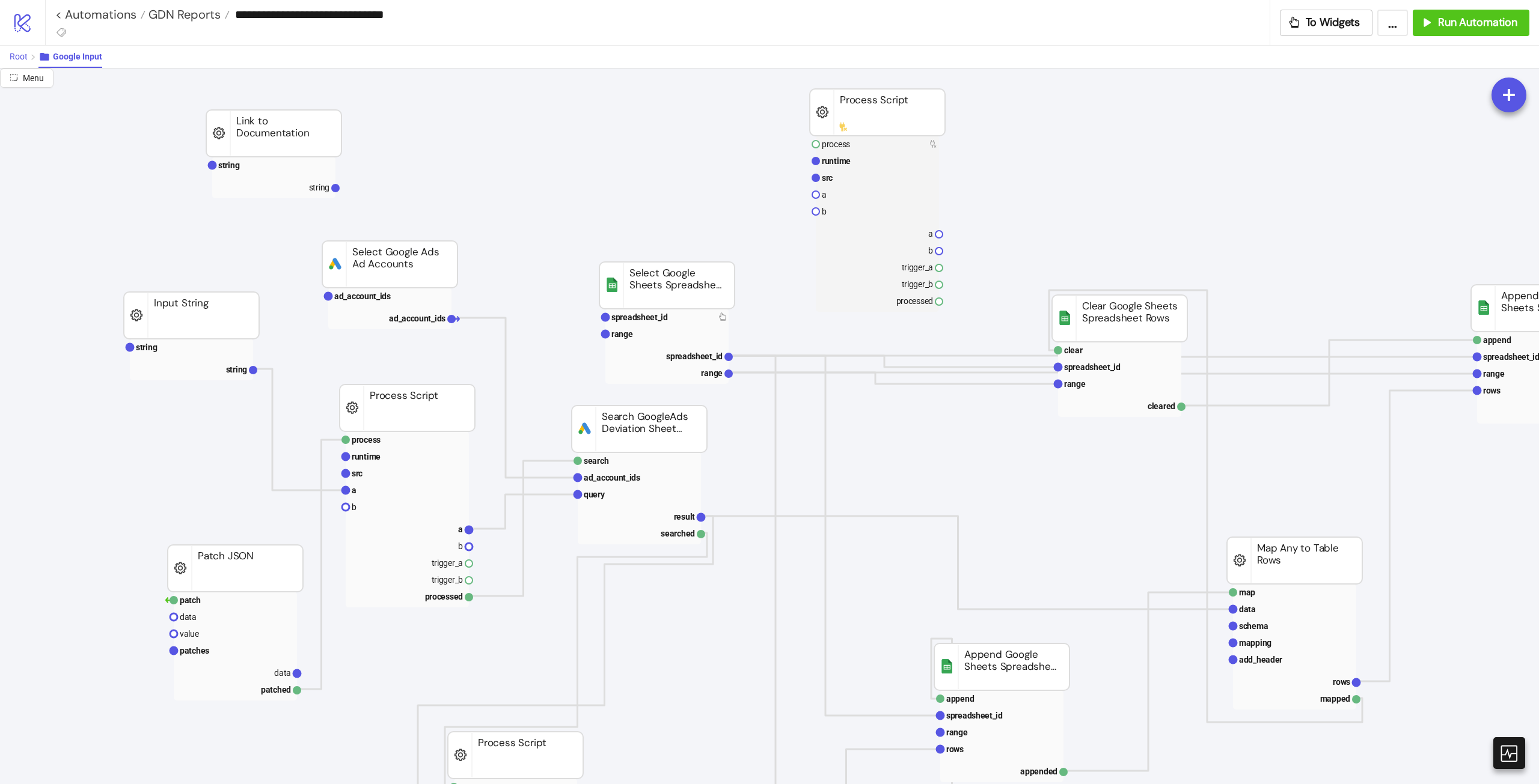
click at [13, 53] on span "Root" at bounding box center [18, 56] width 18 height 9
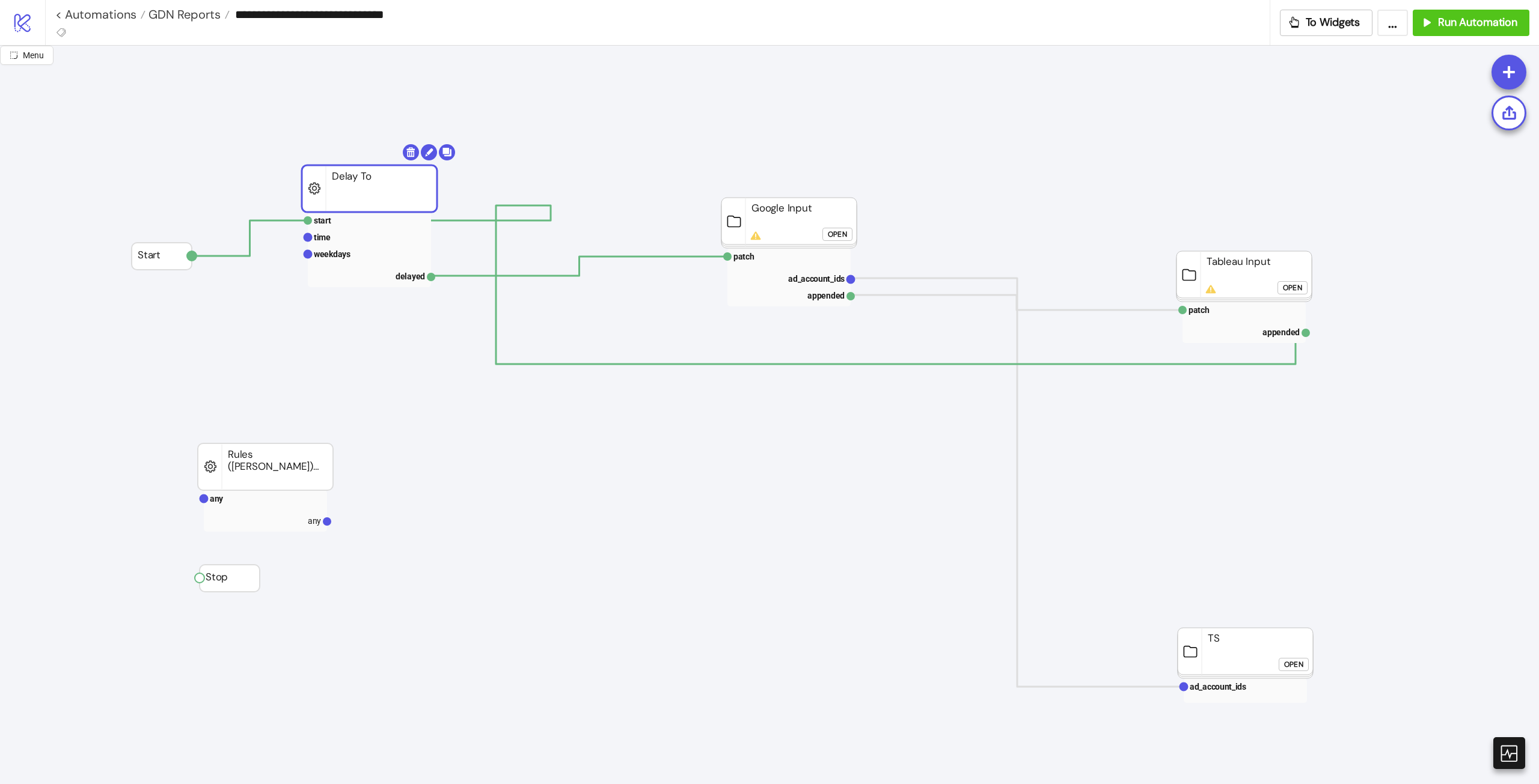
drag, startPoint x: 391, startPoint y: 193, endPoint x: 366, endPoint y: 189, distance: 25.3
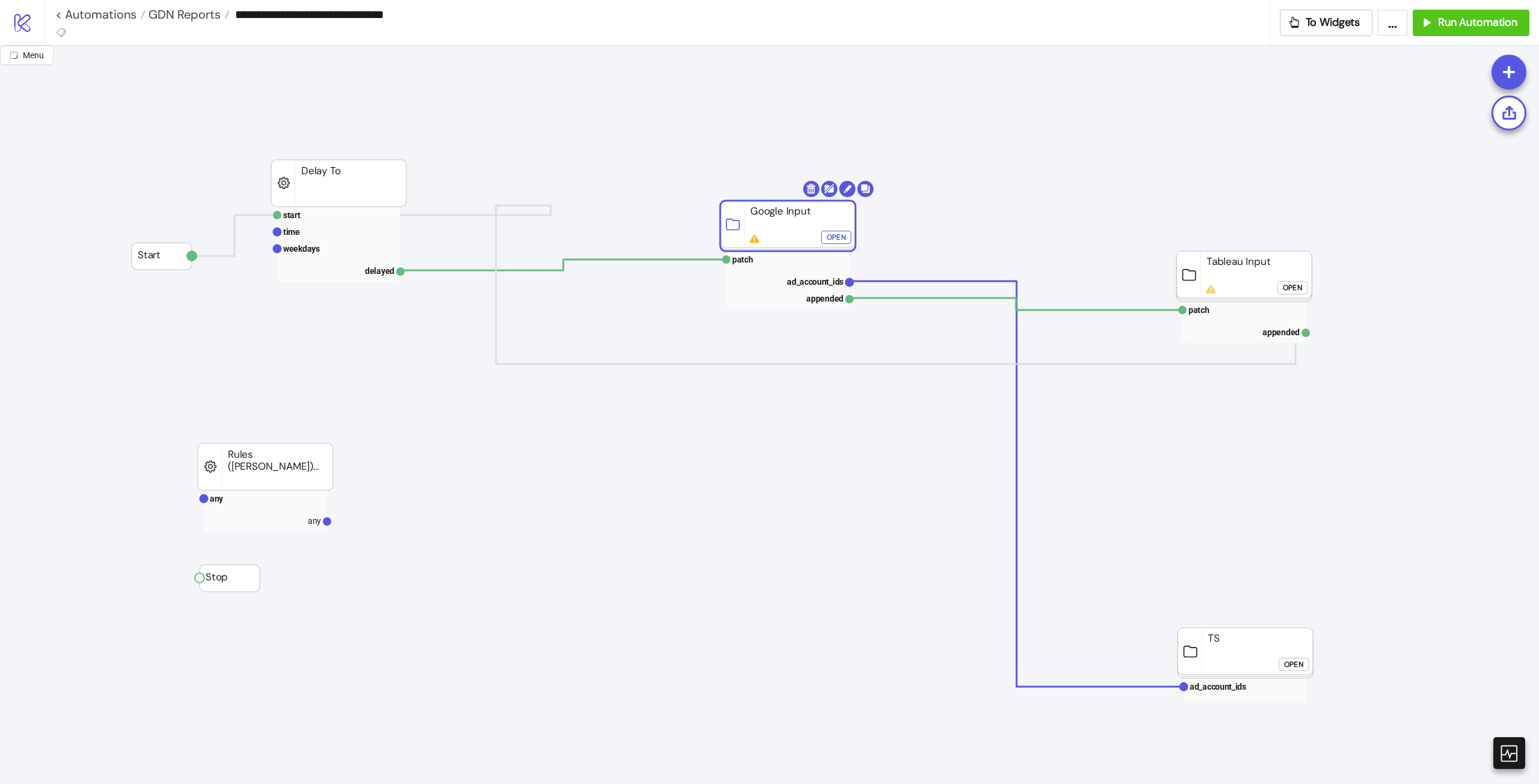
drag, startPoint x: 781, startPoint y: 215, endPoint x: 777, endPoint y: 225, distance: 10.8
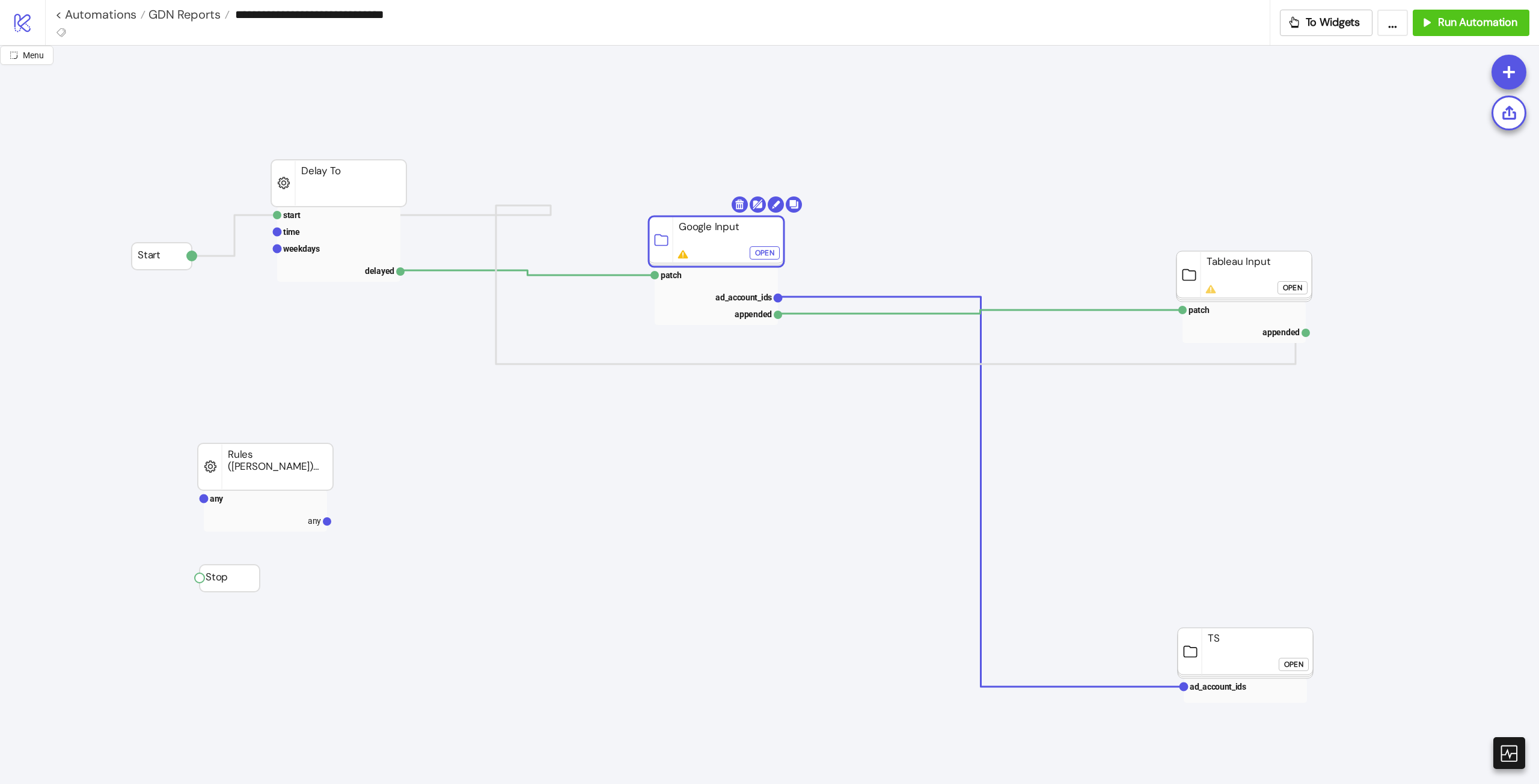
drag, startPoint x: 769, startPoint y: 236, endPoint x: 705, endPoint y: 241, distance: 64.2
click at [705, 241] on rect at bounding box center [717, 241] width 136 height 51
click at [685, 274] on rect at bounding box center [716, 275] width 123 height 17
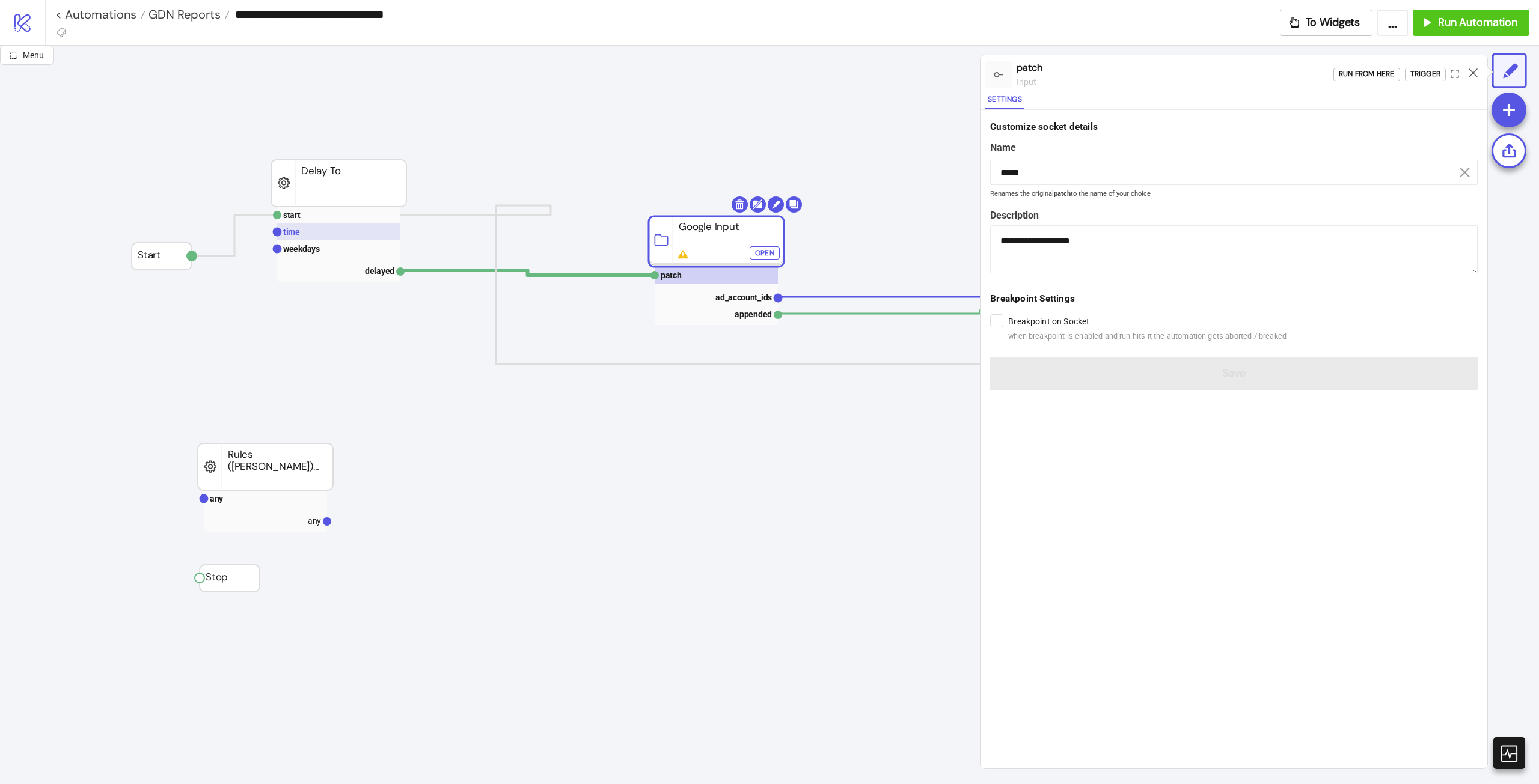
click at [312, 233] on rect at bounding box center [339, 232] width 123 height 17
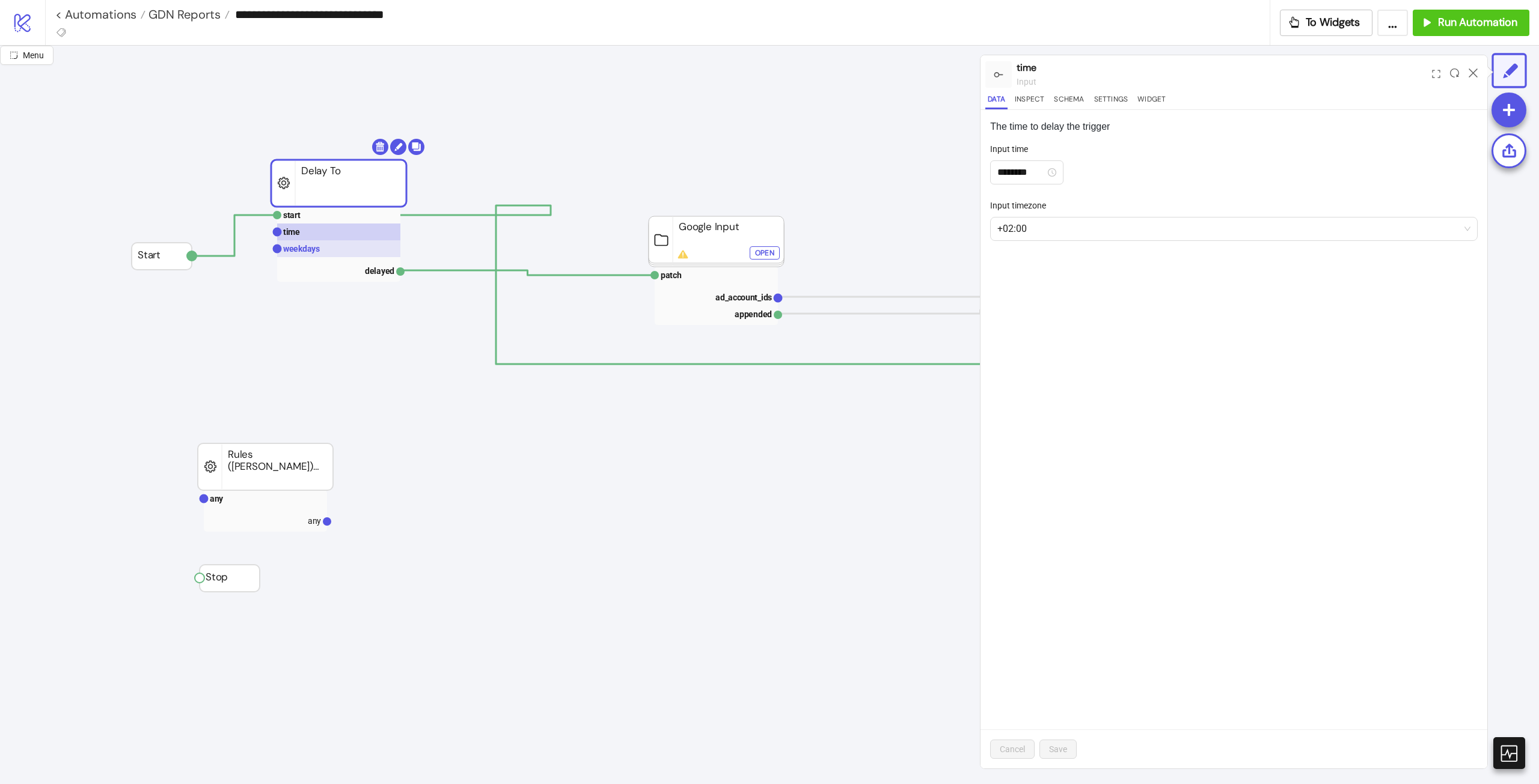
click at [309, 242] on rect at bounding box center [339, 249] width 123 height 17
click at [711, 274] on rect at bounding box center [716, 275] width 123 height 17
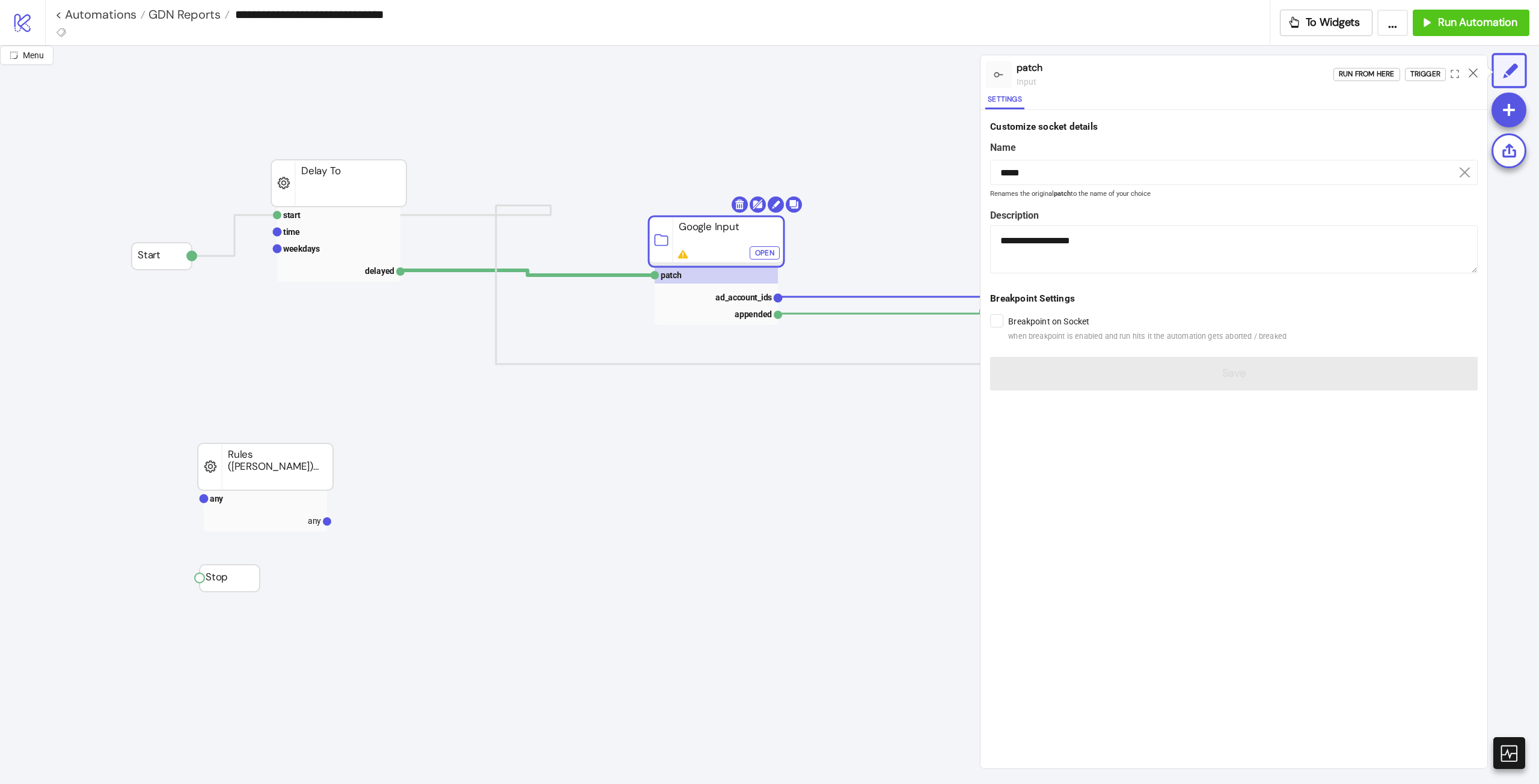
click at [1376, 85] on div "Run from here Trigger" at bounding box center [1411, 75] width 154 height 33
click at [1373, 78] on div "Run from here" at bounding box center [1366, 73] width 56 height 14
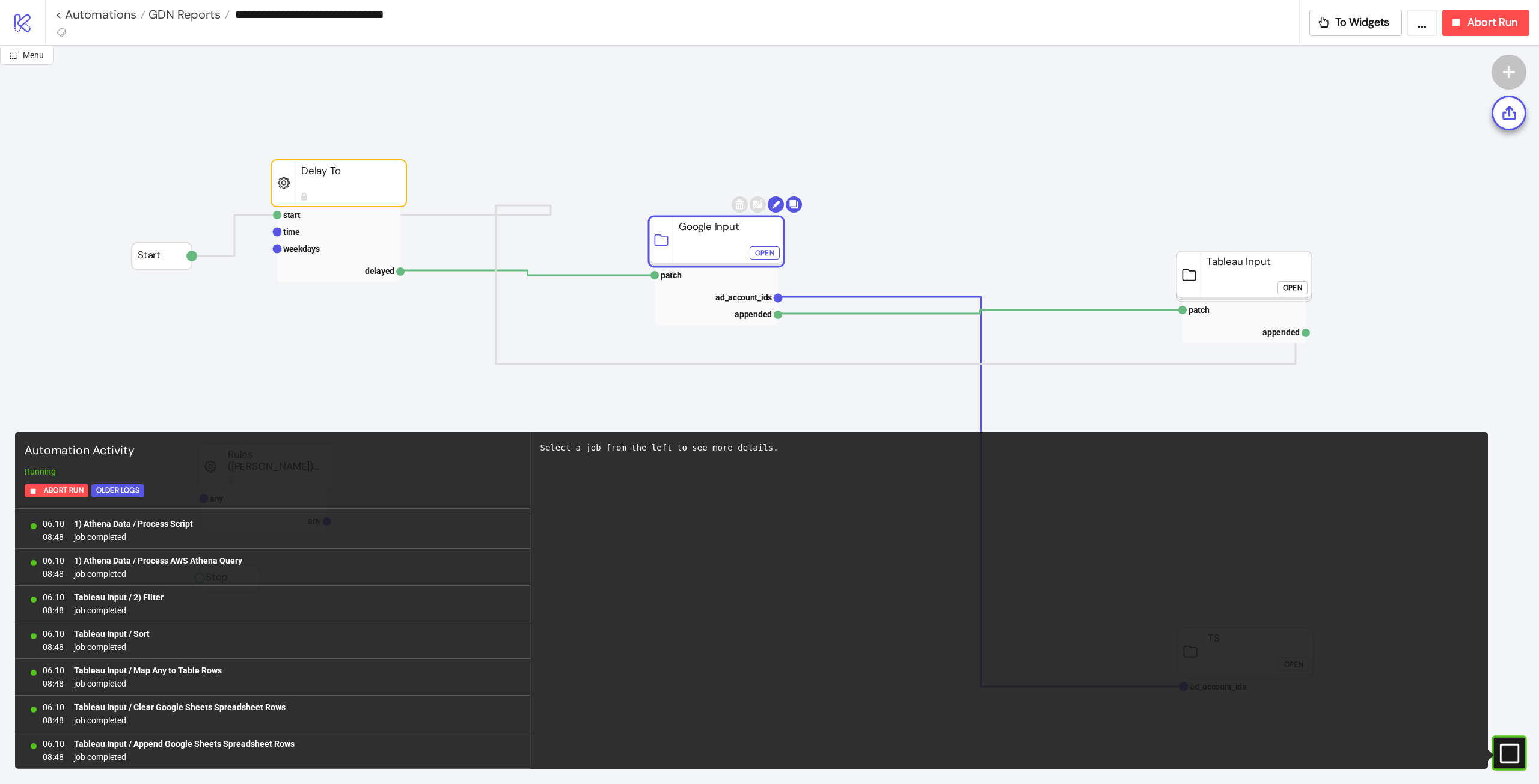
scroll to position [693, 0]
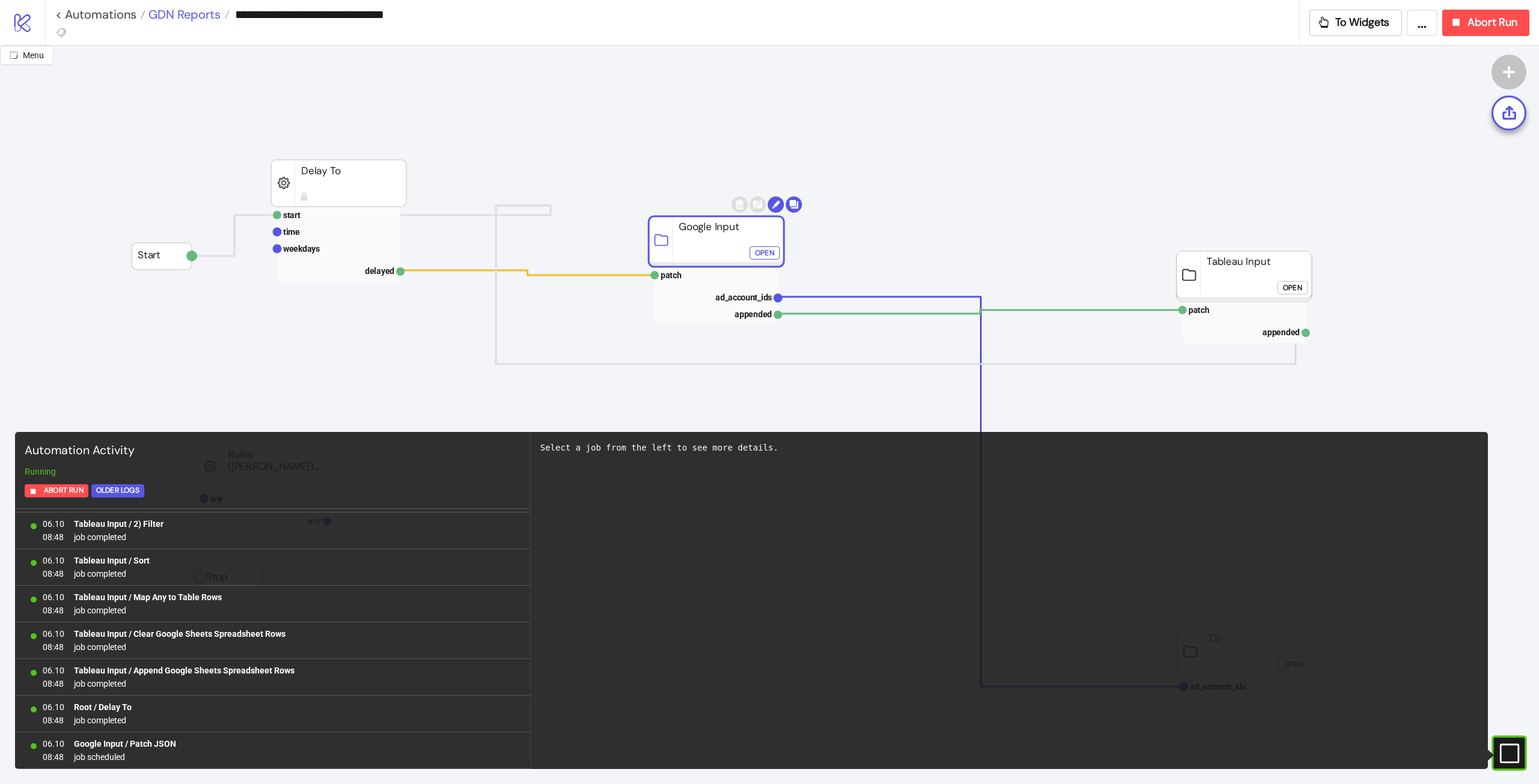
click at [186, 21] on span "GDN Reports" at bounding box center [183, 14] width 75 height 16
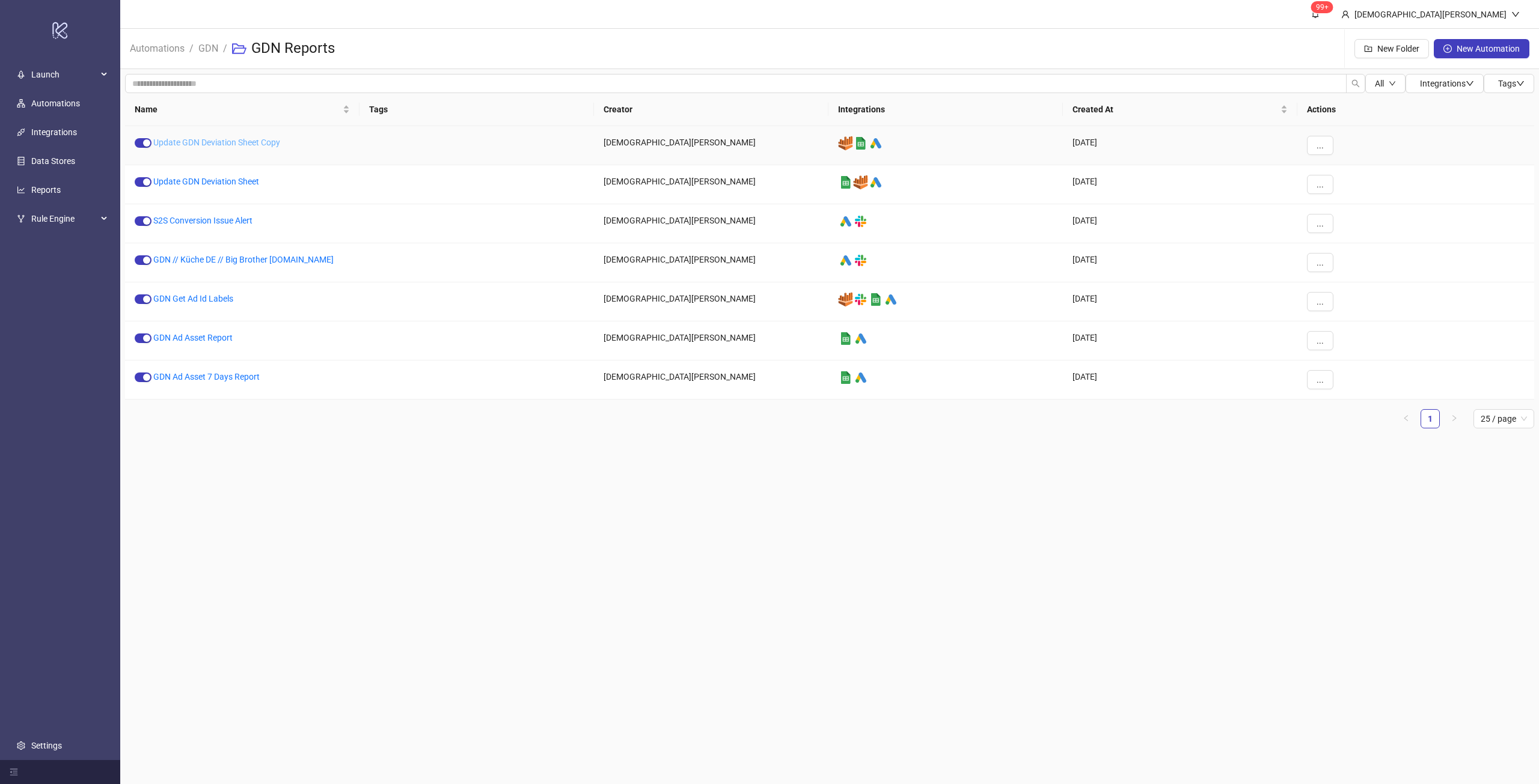
click at [231, 140] on link "Update GDN Deviation Sheet Copy" at bounding box center [217, 142] width 127 height 9
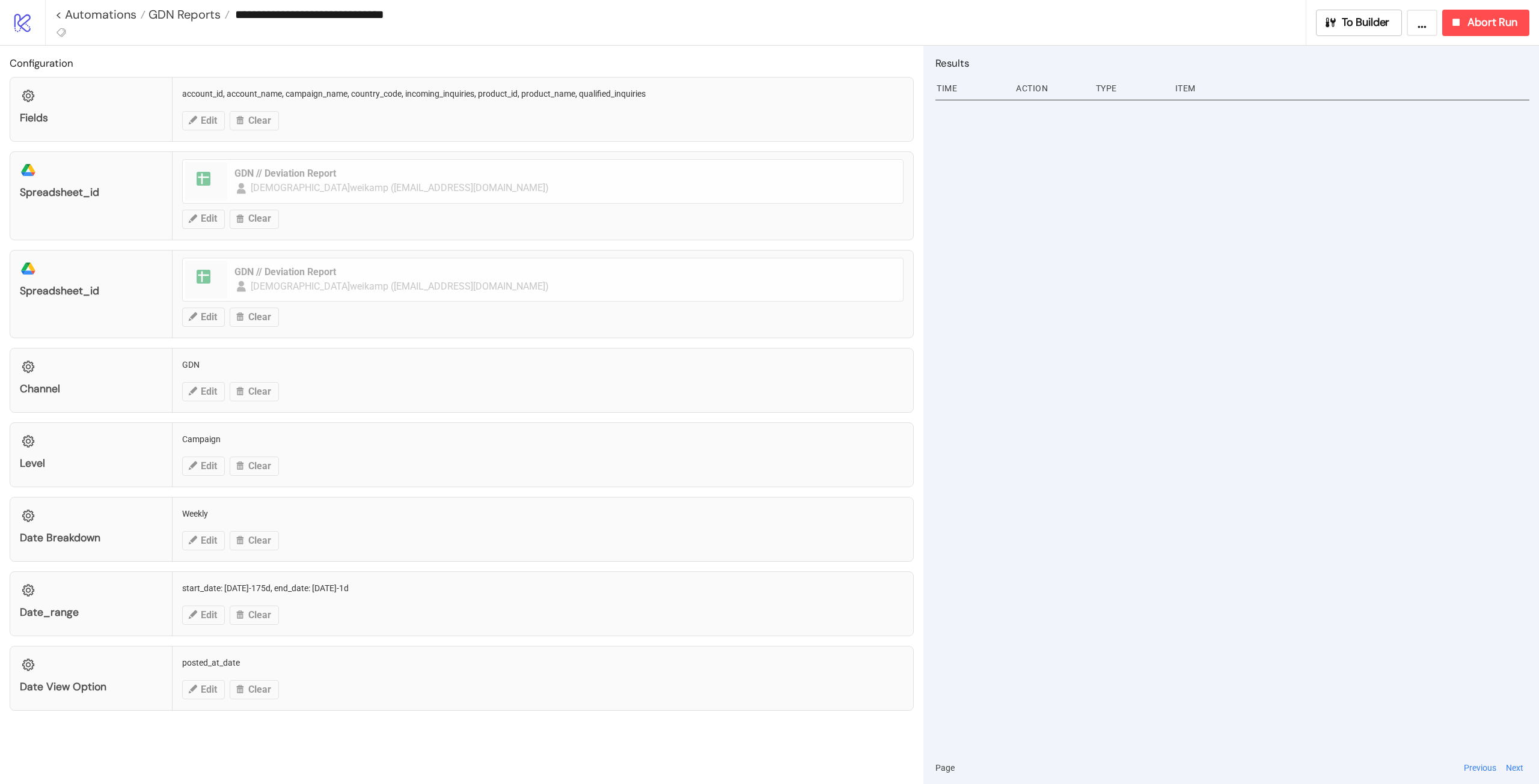
drag, startPoint x: 461, startPoint y: 21, endPoint x: 401, endPoint y: 16, distance: 60.2
click at [401, 16] on input "**********" at bounding box center [767, 14] width 1076 height 18
type input "**********"
click at [106, 14] on link "< Automations" at bounding box center [101, 14] width 90 height 12
click at [196, 17] on span "GDN Reports" at bounding box center [183, 14] width 75 height 16
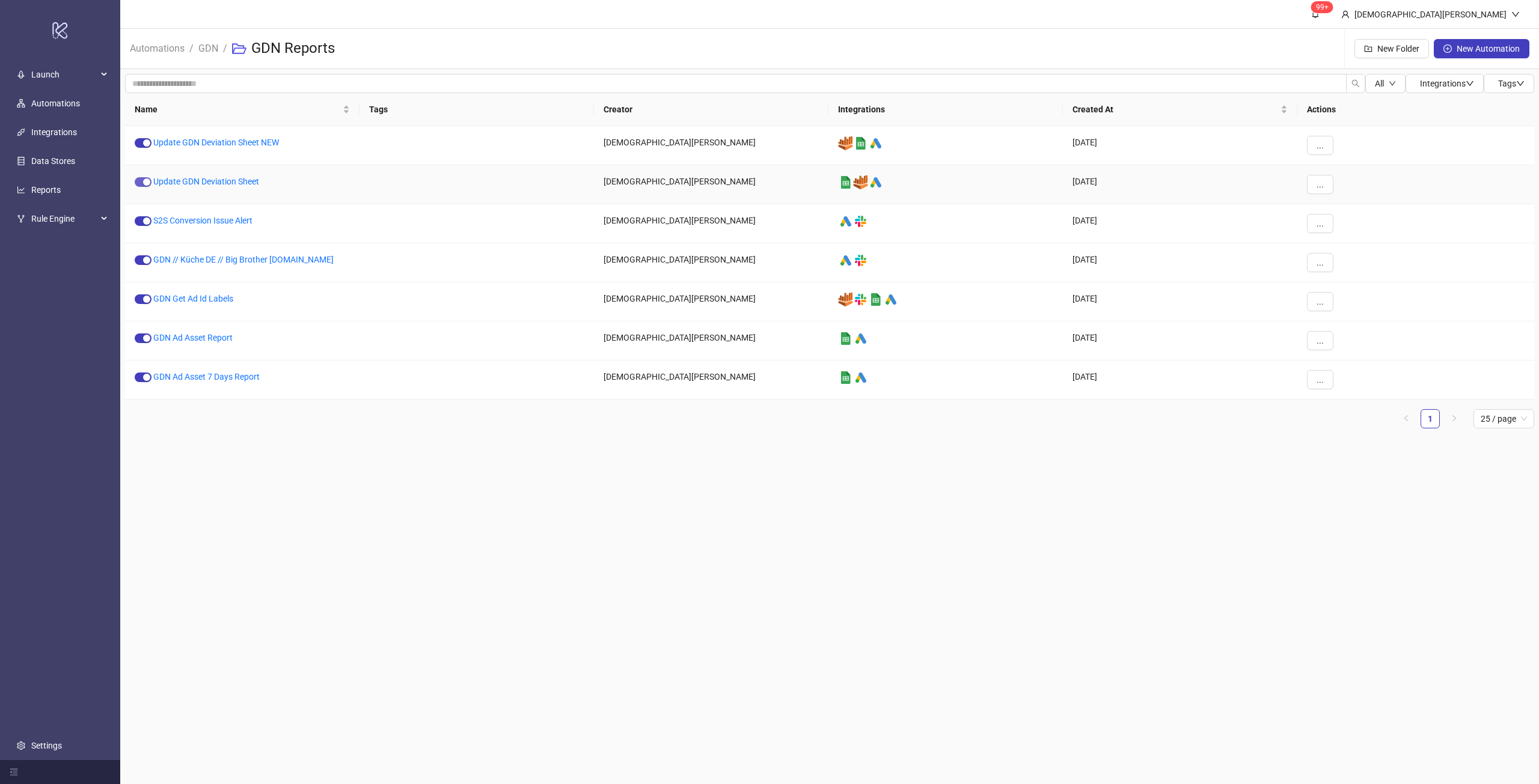
click at [150, 180] on div "button" at bounding box center [147, 182] width 7 height 7
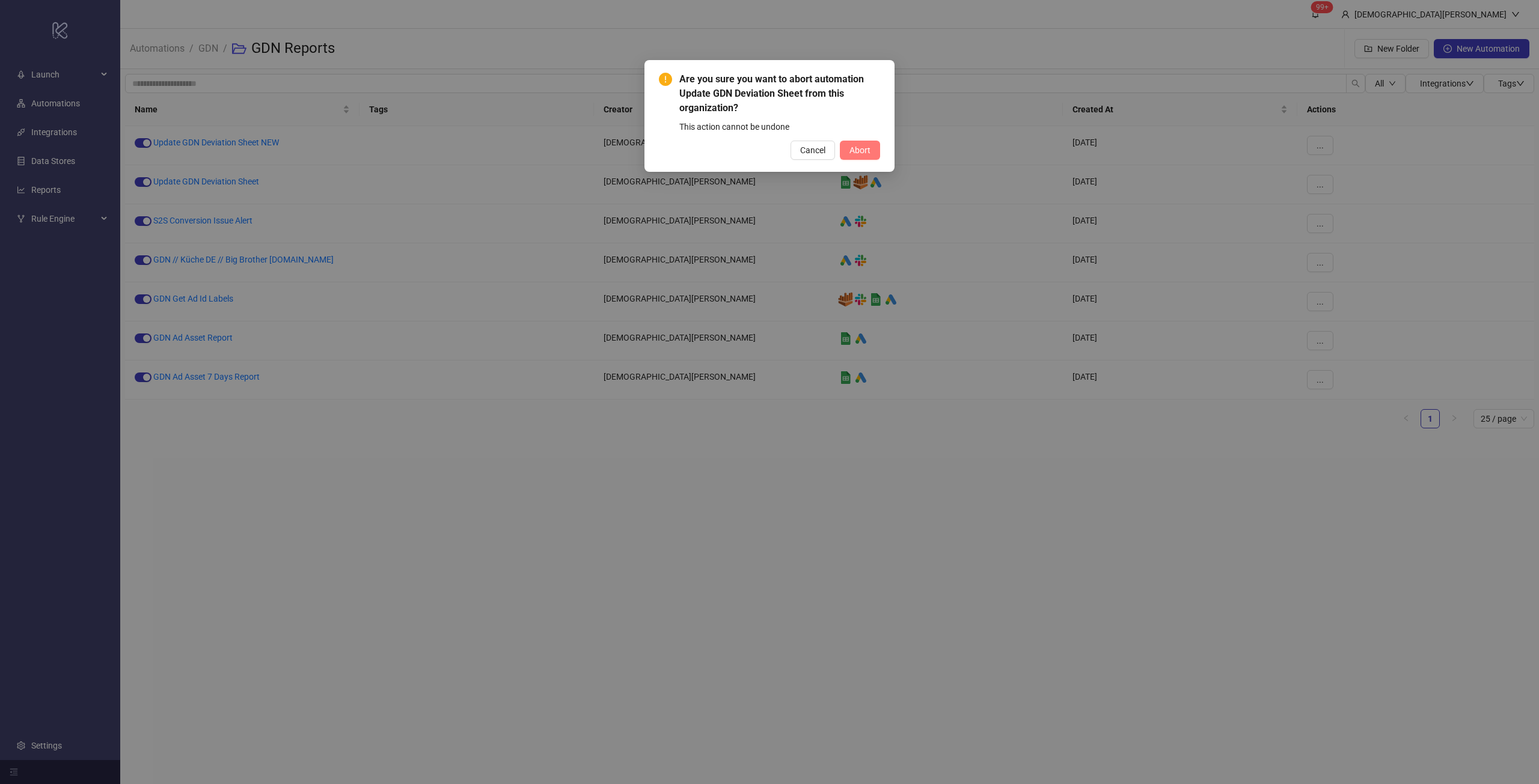
click at [867, 152] on span "Abort" at bounding box center [860, 150] width 21 height 9
